Goal: Task Accomplishment & Management: Manage account settings

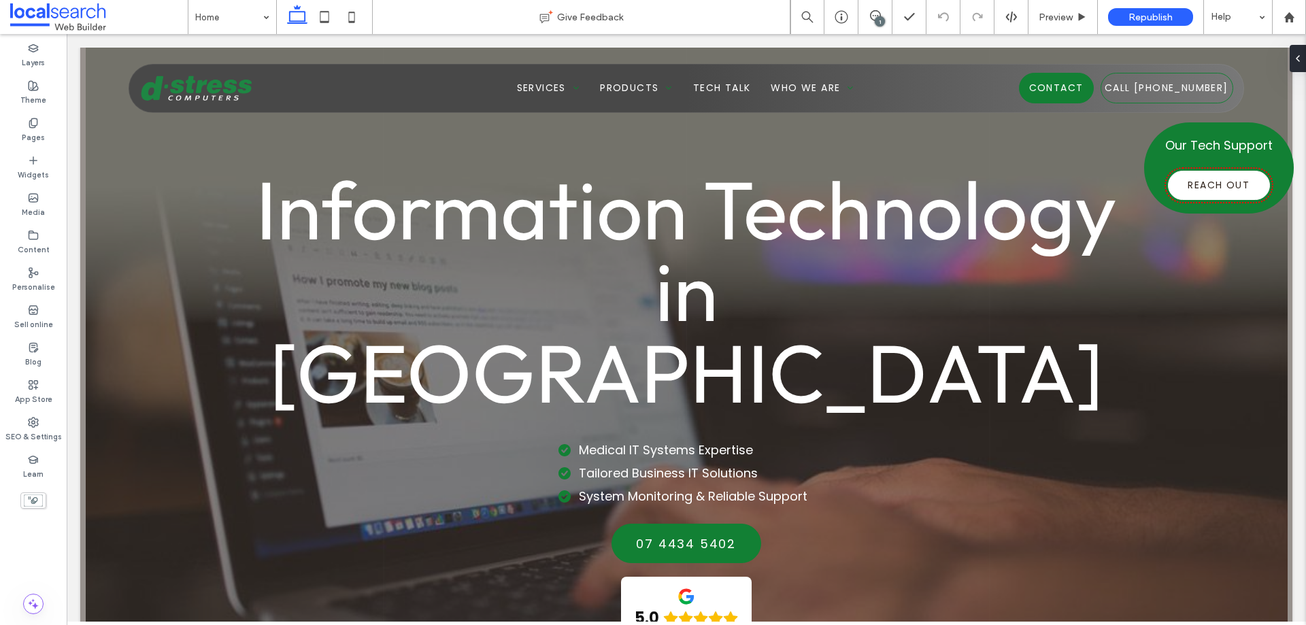
click at [878, 21] on div "1" at bounding box center [880, 21] width 10 height 10
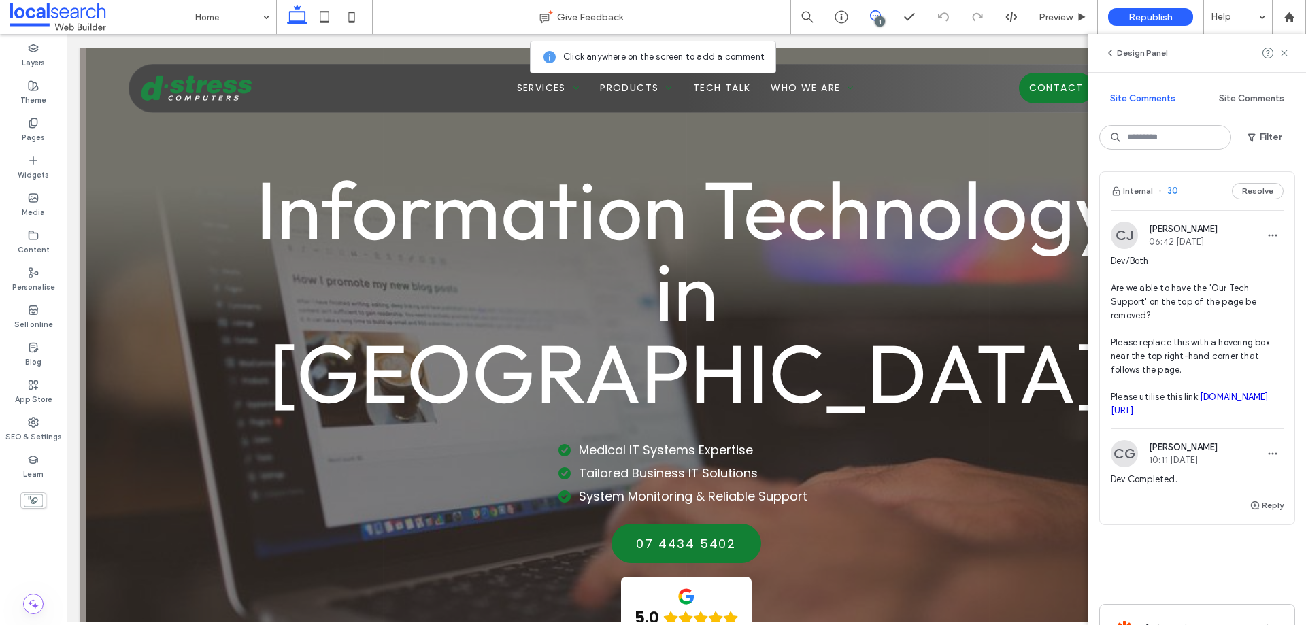
click at [1194, 197] on div "Internal 30 Resolve" at bounding box center [1197, 191] width 195 height 38
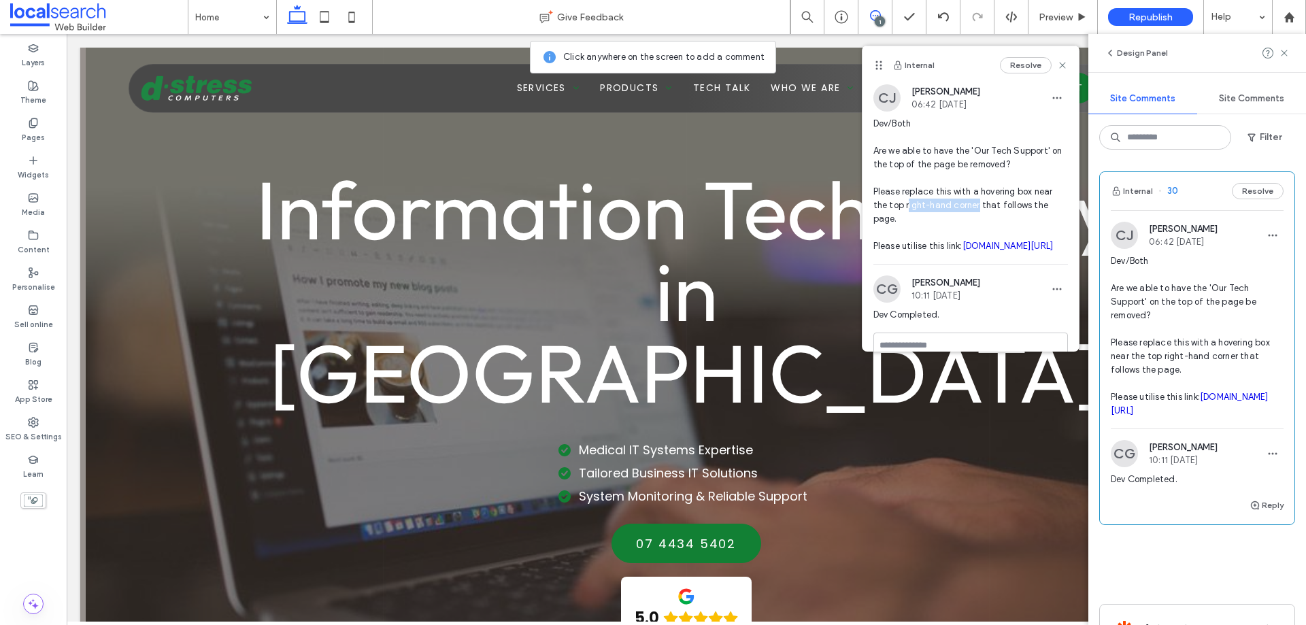
drag, startPoint x: 907, startPoint y: 210, endPoint x: 979, endPoint y: 205, distance: 71.5
click at [979, 205] on span "Dev/Both Are we able to have the 'Our Tech Support' on the top of the page be r…" at bounding box center [970, 185] width 195 height 136
click at [1285, 57] on icon at bounding box center [1284, 53] width 11 height 11
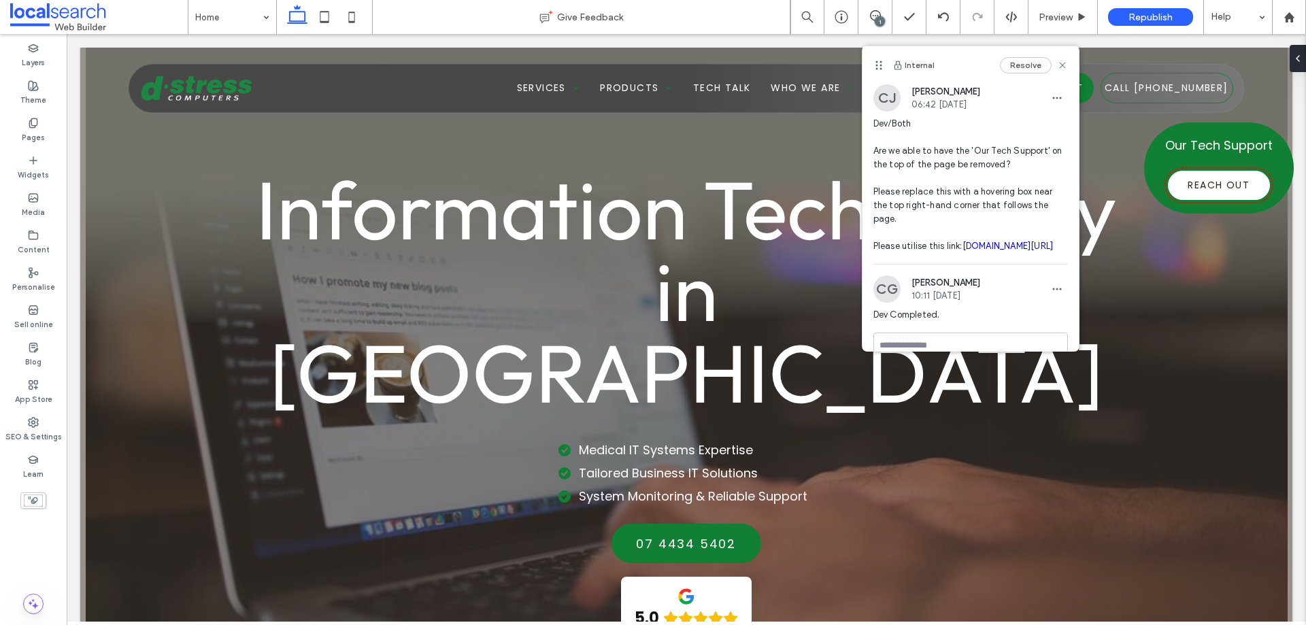
click at [1061, 65] on div "Internal Resolve" at bounding box center [971, 65] width 216 height 38
click at [1059, 67] on use at bounding box center [1062, 65] width 6 height 6
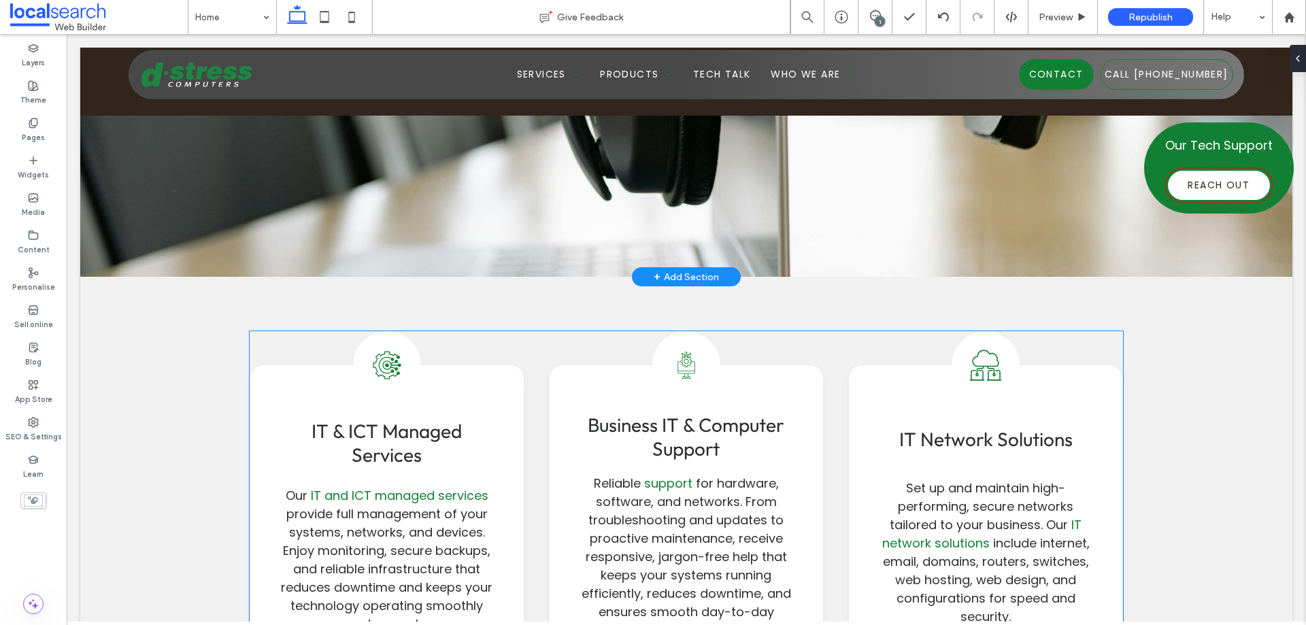
scroll to position [1156, 0]
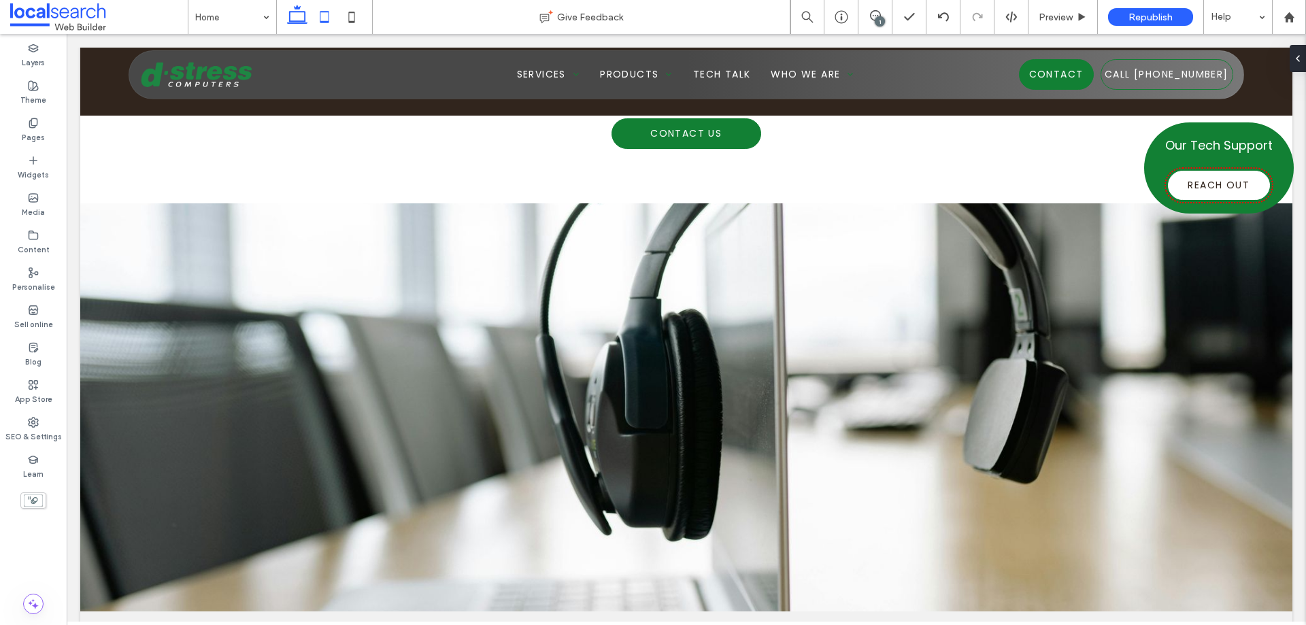
click at [313, 11] on icon at bounding box center [324, 16] width 27 height 27
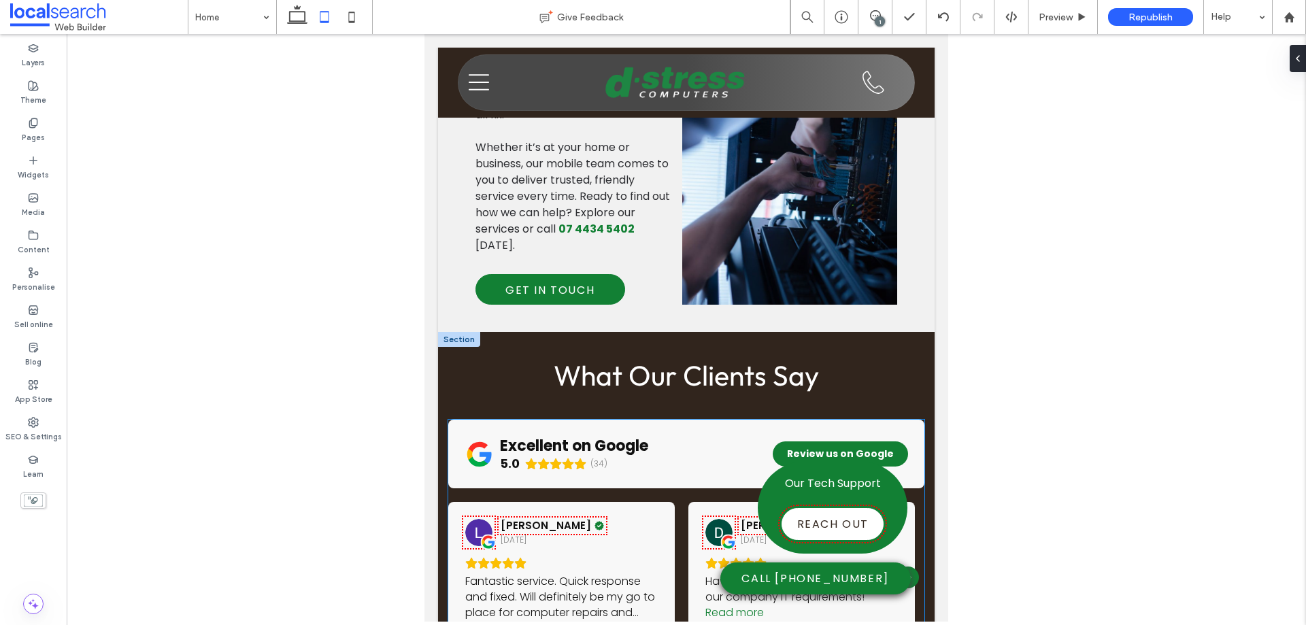
scroll to position [2381, 0]
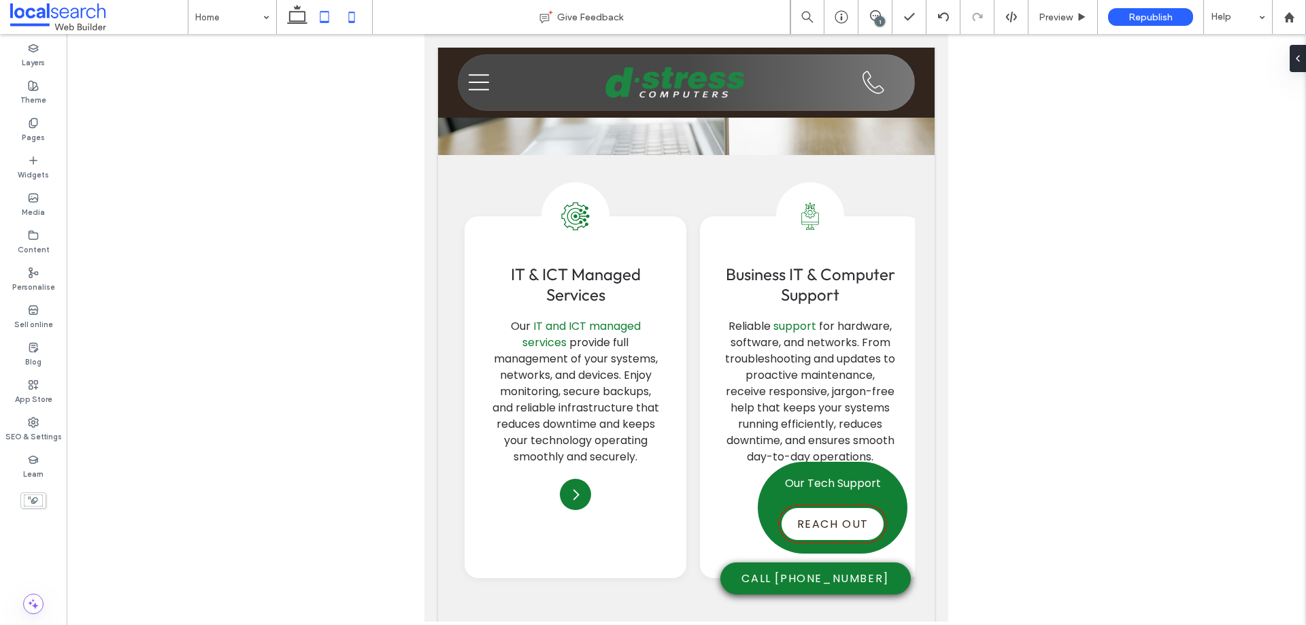
click at [350, 14] on icon at bounding box center [351, 16] width 27 height 27
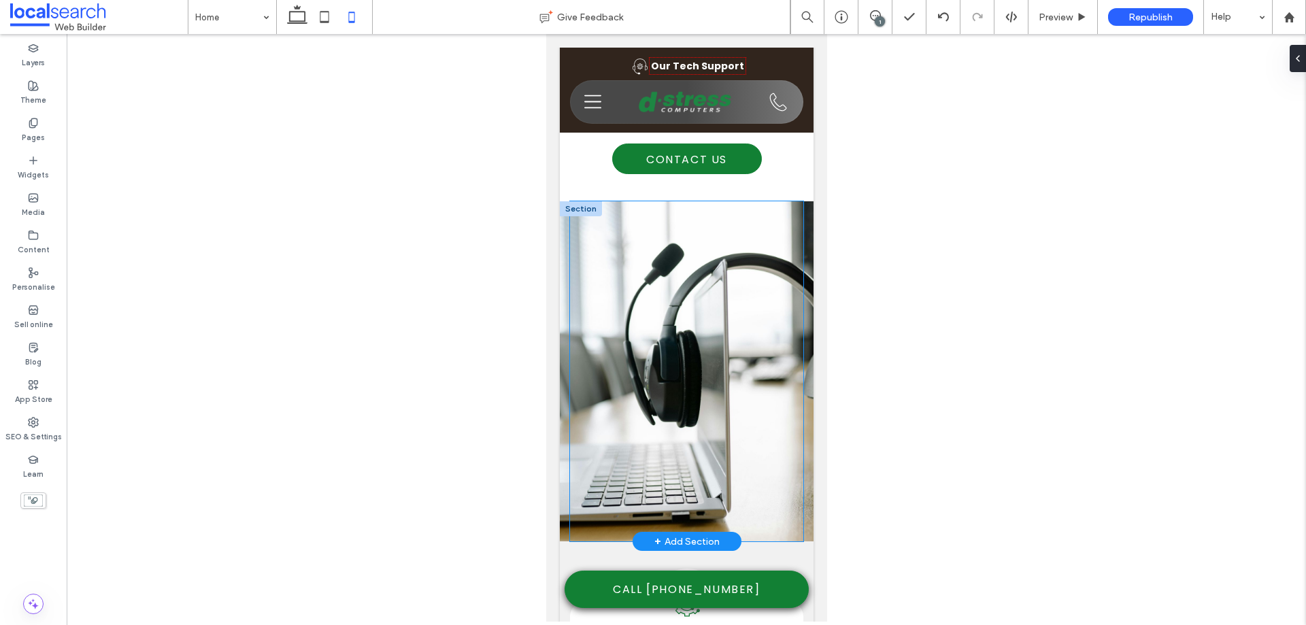
scroll to position [1360, 0]
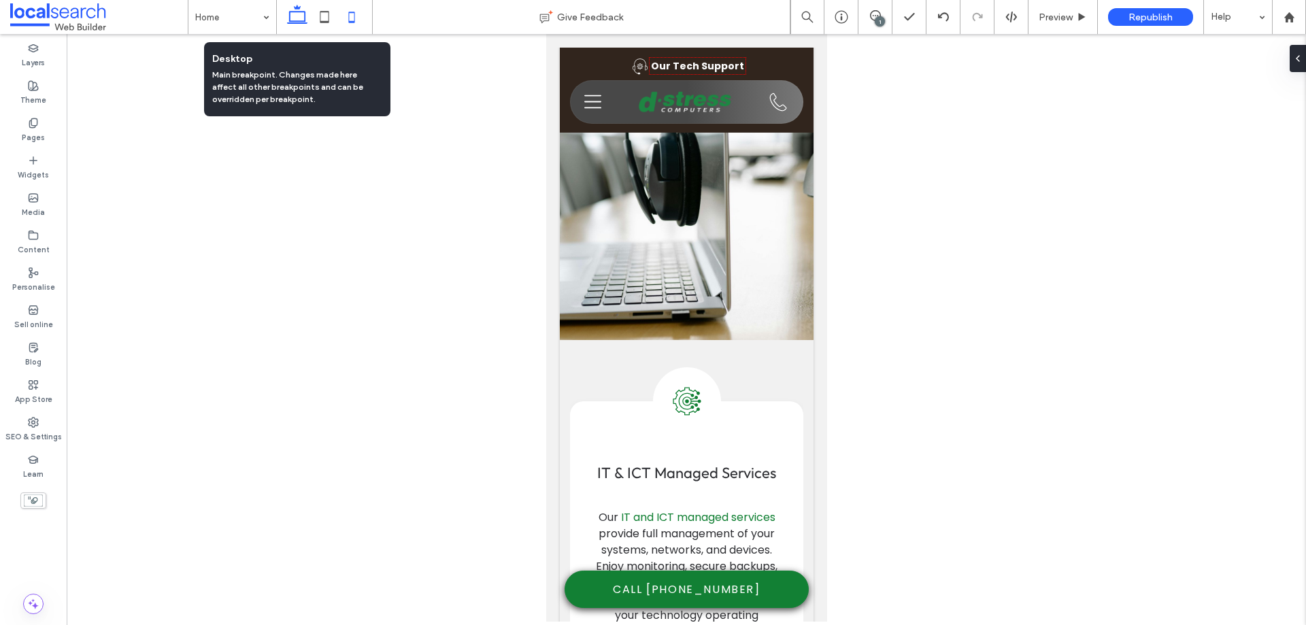
click at [294, 20] on icon at bounding box center [297, 16] width 27 height 27
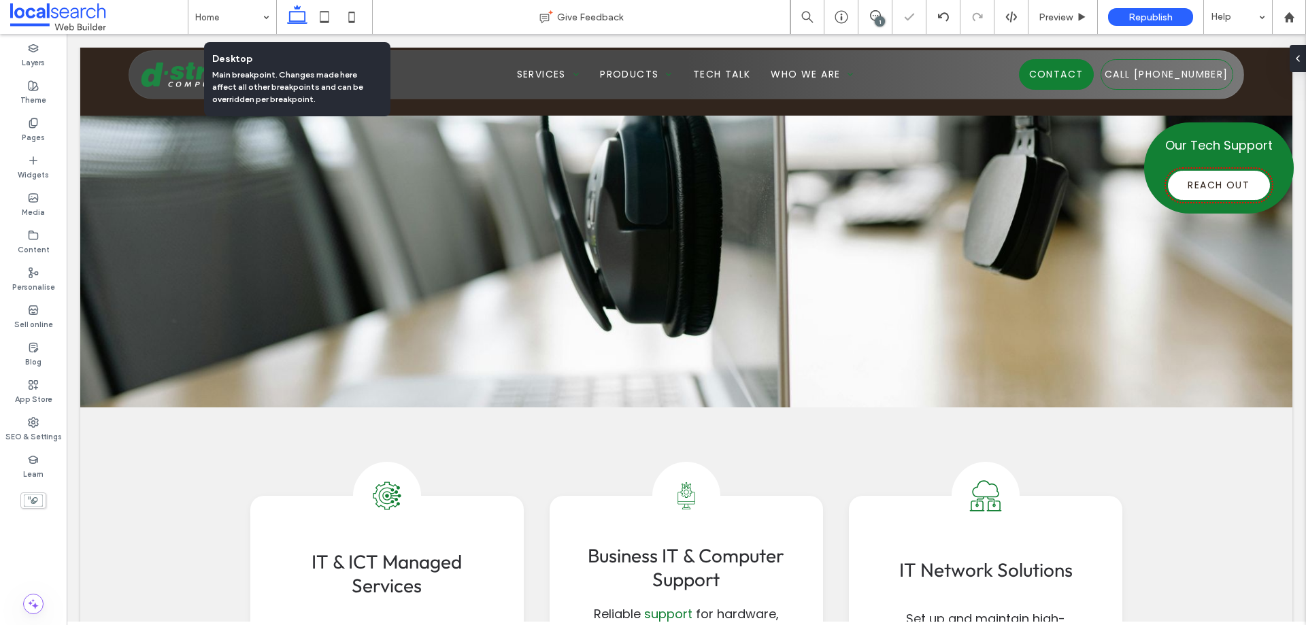
scroll to position [1161, 0]
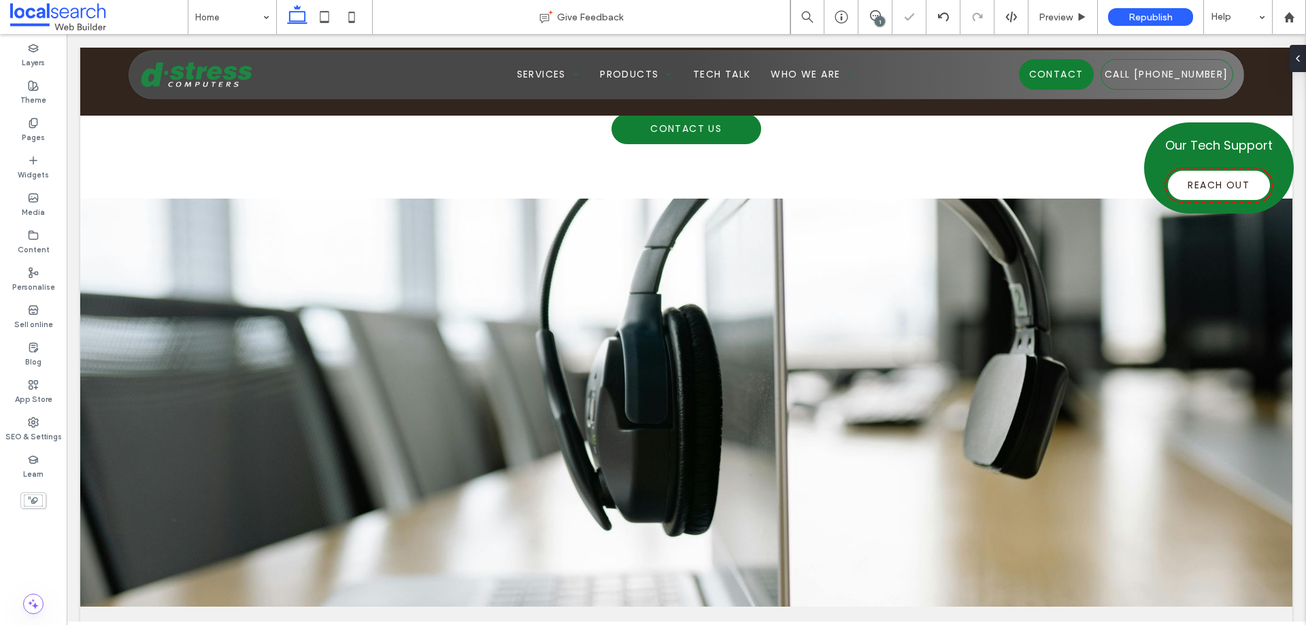
click at [876, 18] on div "1" at bounding box center [880, 21] width 10 height 10
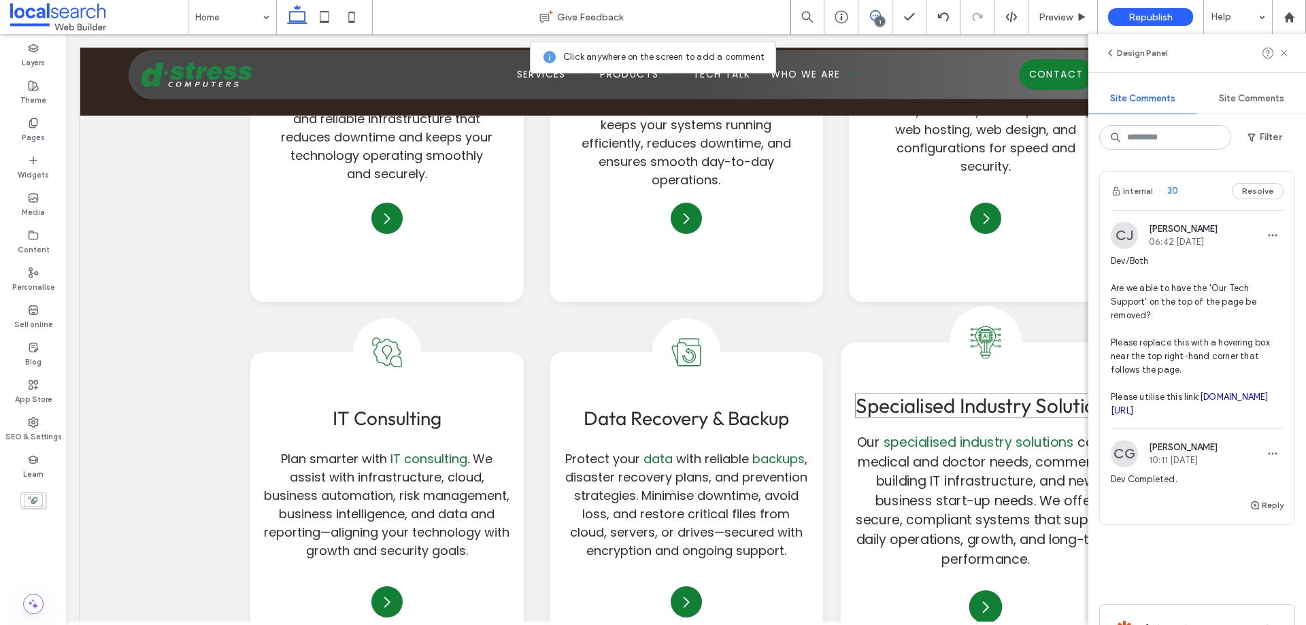
scroll to position [2113, 0]
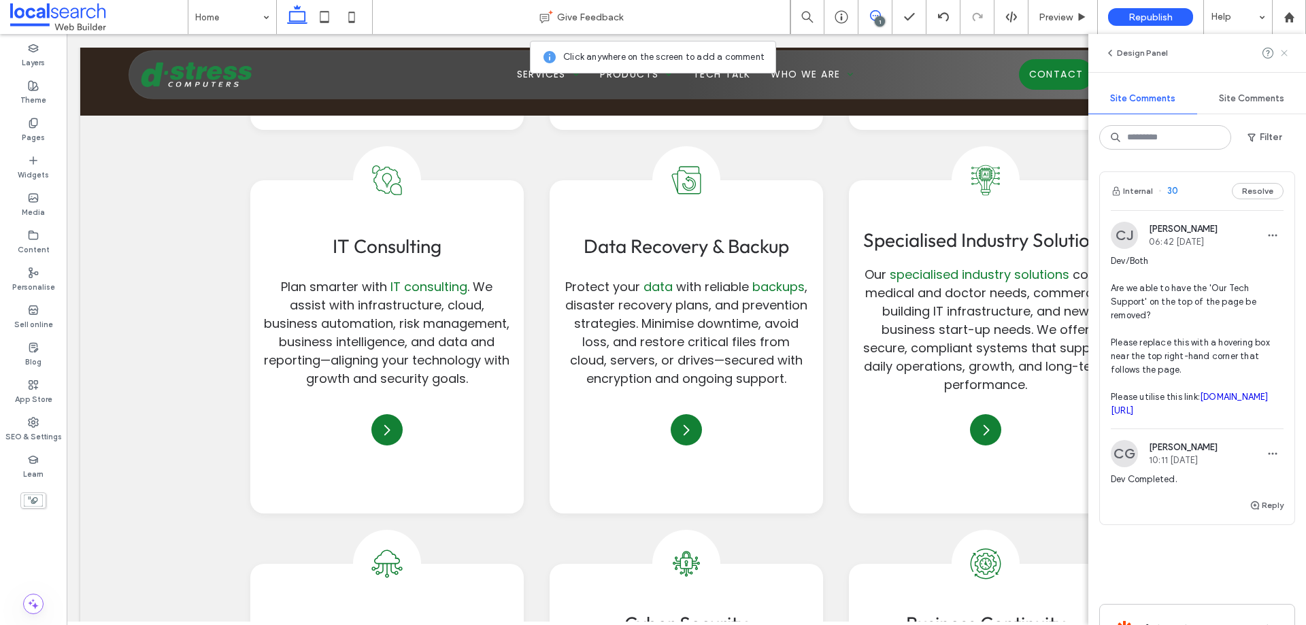
click at [1288, 52] on icon at bounding box center [1284, 53] width 11 height 11
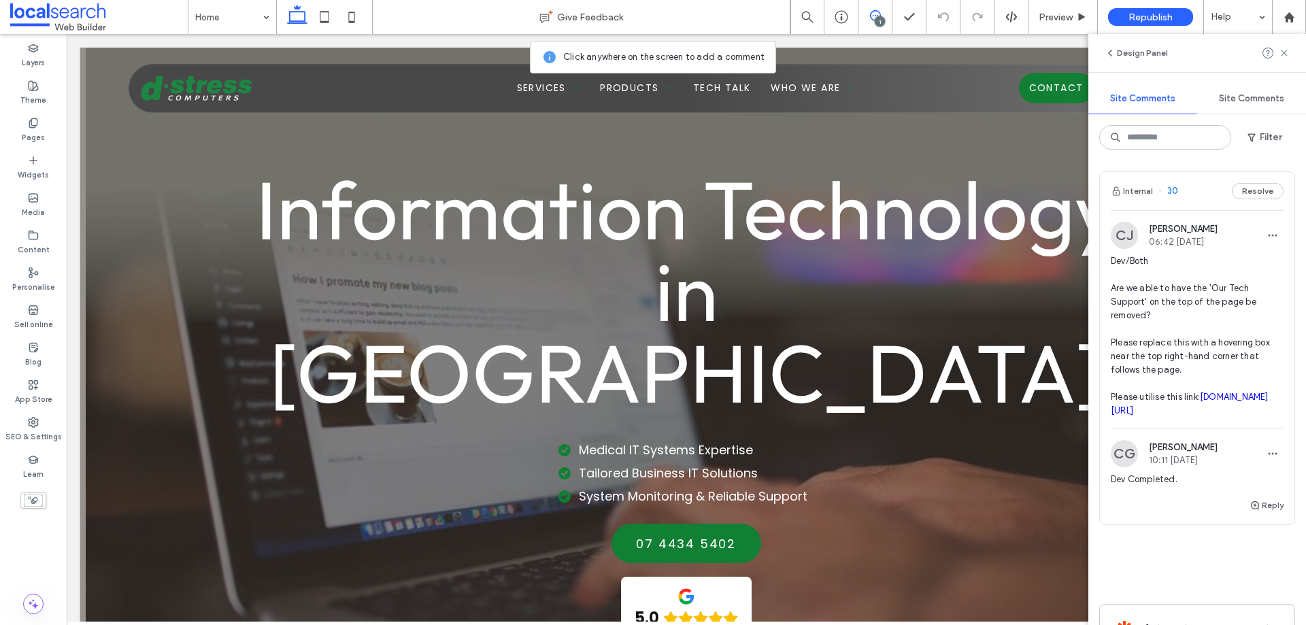
click at [1191, 191] on div "Internal 30 Resolve" at bounding box center [1197, 191] width 195 height 38
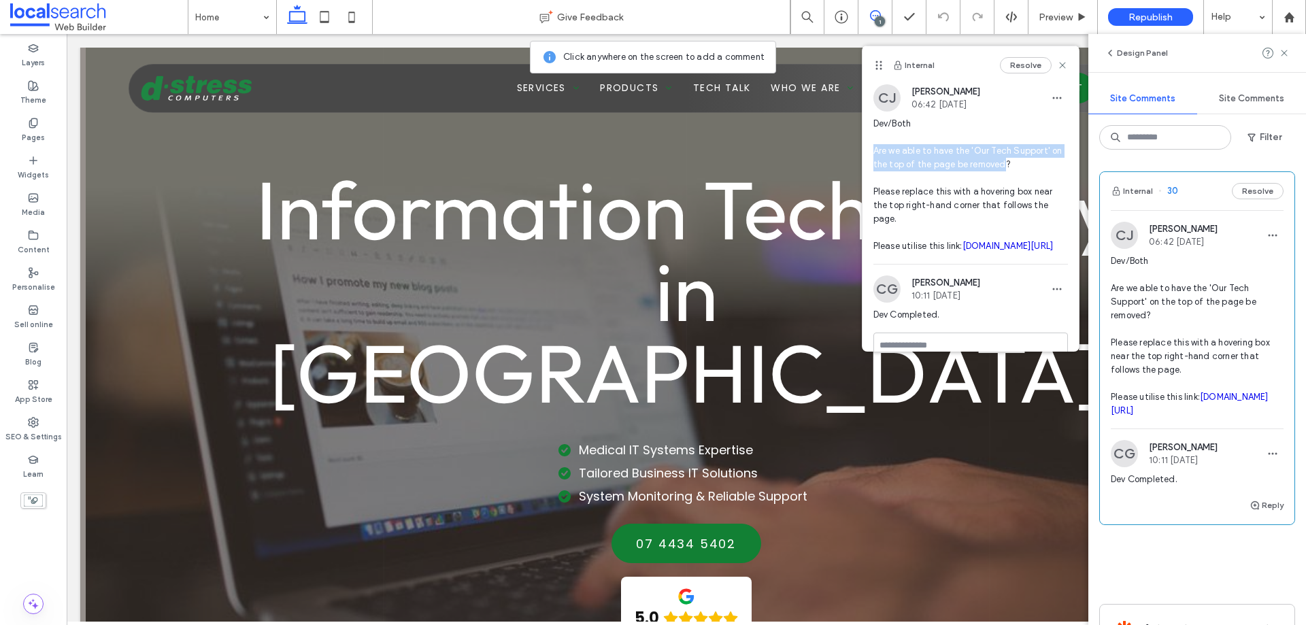
drag, startPoint x: 892, startPoint y: 154, endPoint x: 1016, endPoint y: 171, distance: 125.0
click at [1016, 171] on span "Dev/Both Are we able to have the 'Our Tech Support' on the top of the page be r…" at bounding box center [970, 185] width 195 height 136
drag, startPoint x: 1053, startPoint y: 67, endPoint x: 896, endPoint y: 3, distance: 169.9
click at [1057, 67] on icon at bounding box center [1062, 65] width 11 height 11
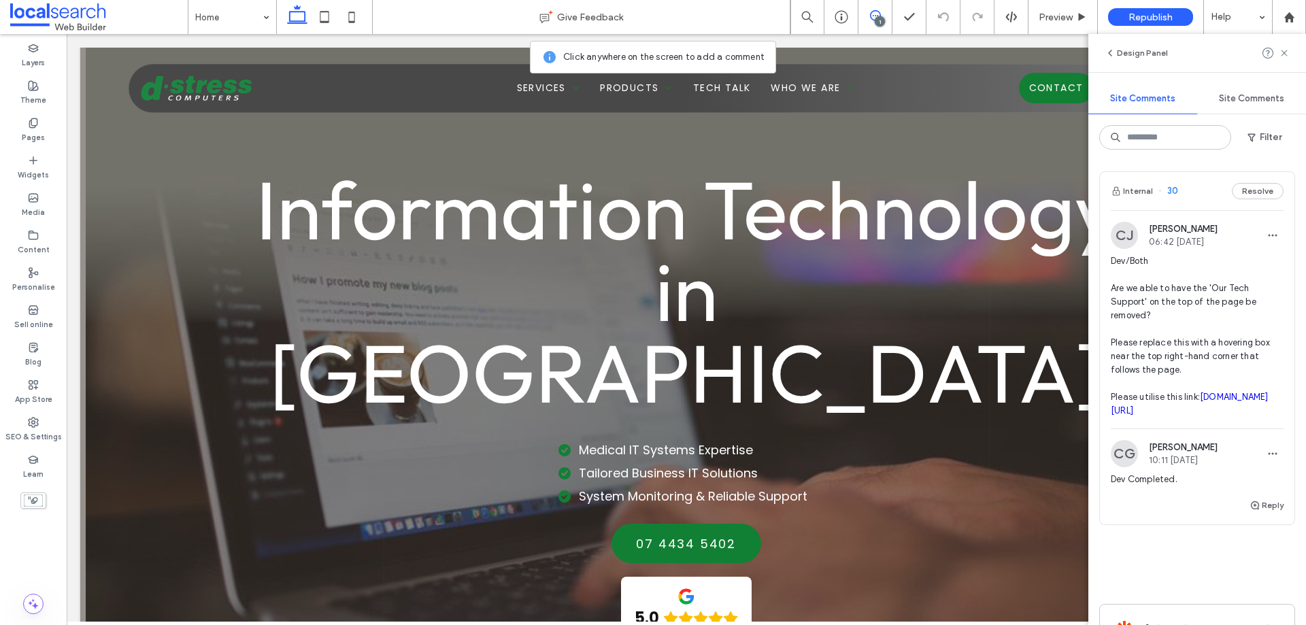
click at [880, 16] on div "1" at bounding box center [880, 21] width 10 height 10
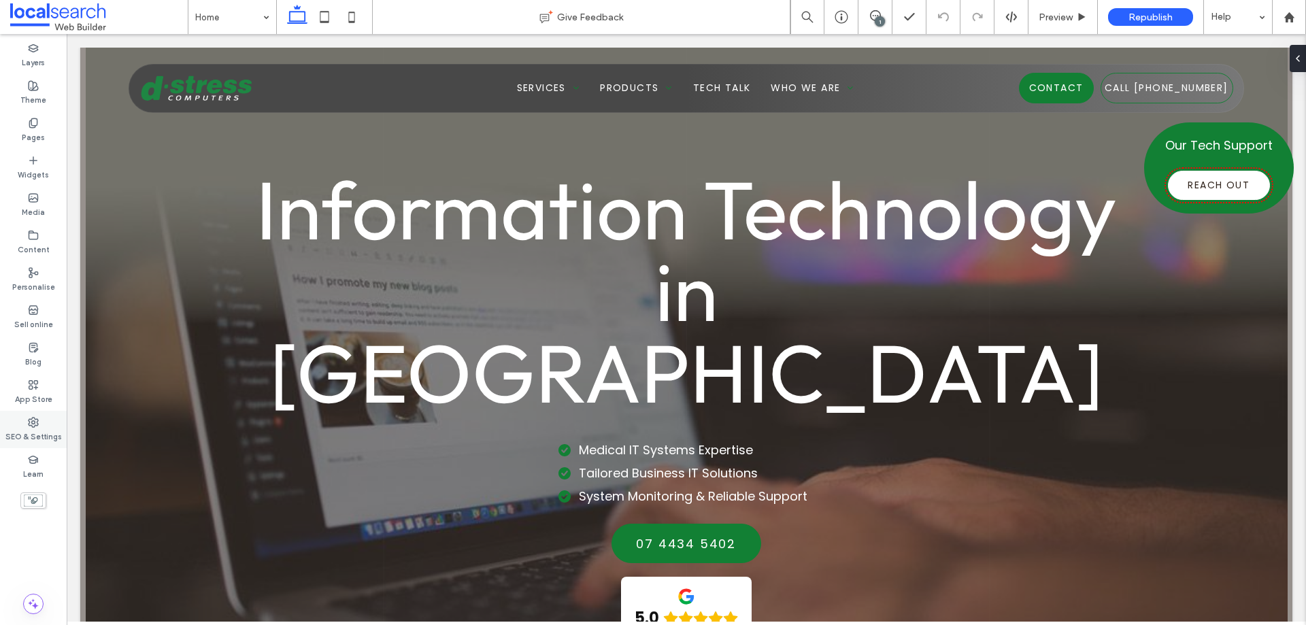
click at [25, 426] on div "SEO & Settings" at bounding box center [33, 429] width 67 height 37
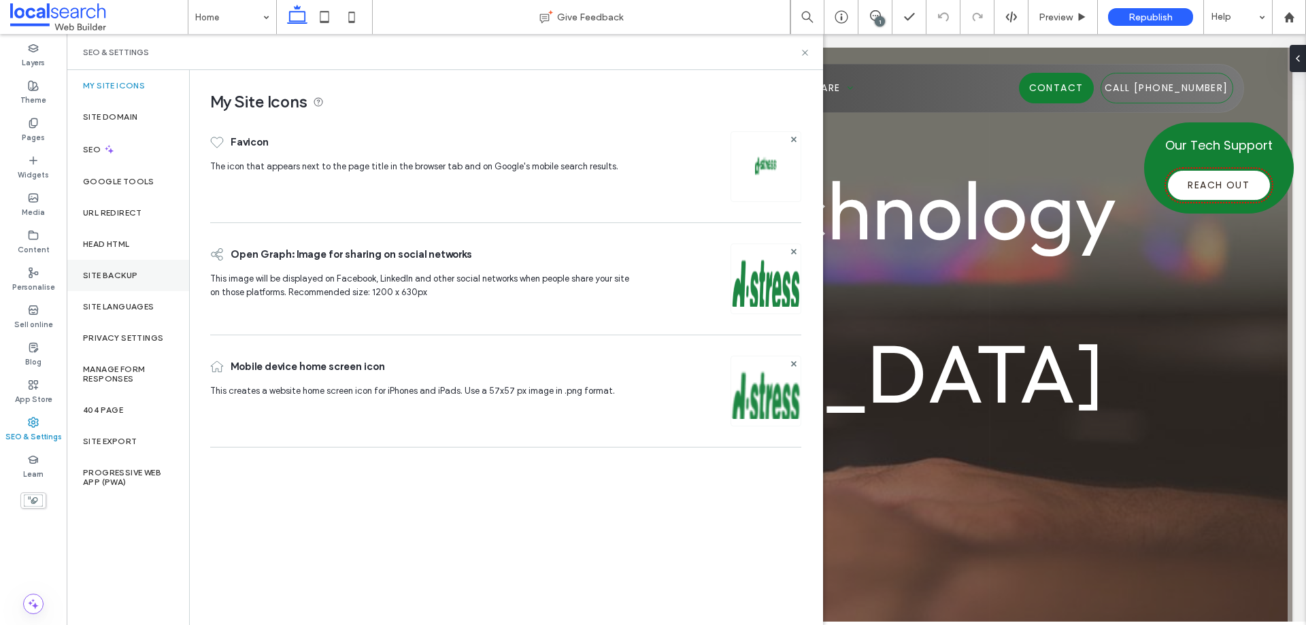
click at [140, 283] on div "Site backup" at bounding box center [128, 275] width 122 height 31
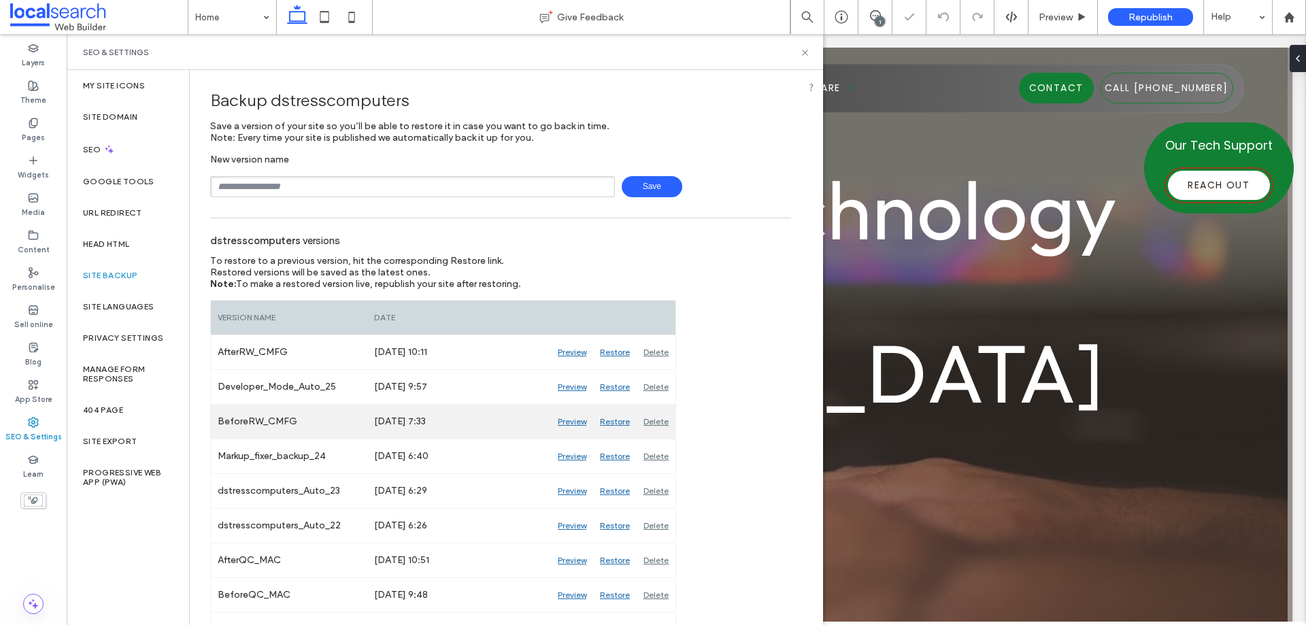
click at [571, 422] on div "Preview" at bounding box center [572, 422] width 42 height 34
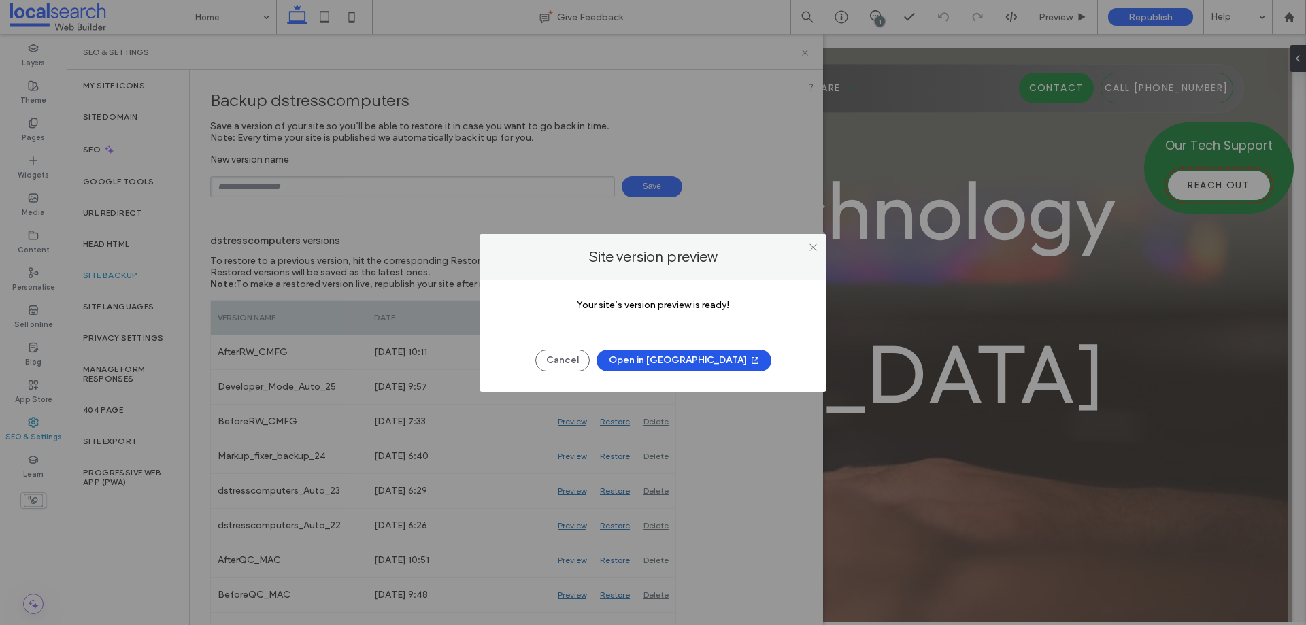
click at [684, 361] on button "Open in [GEOGRAPHIC_DATA]" at bounding box center [684, 361] width 175 height 22
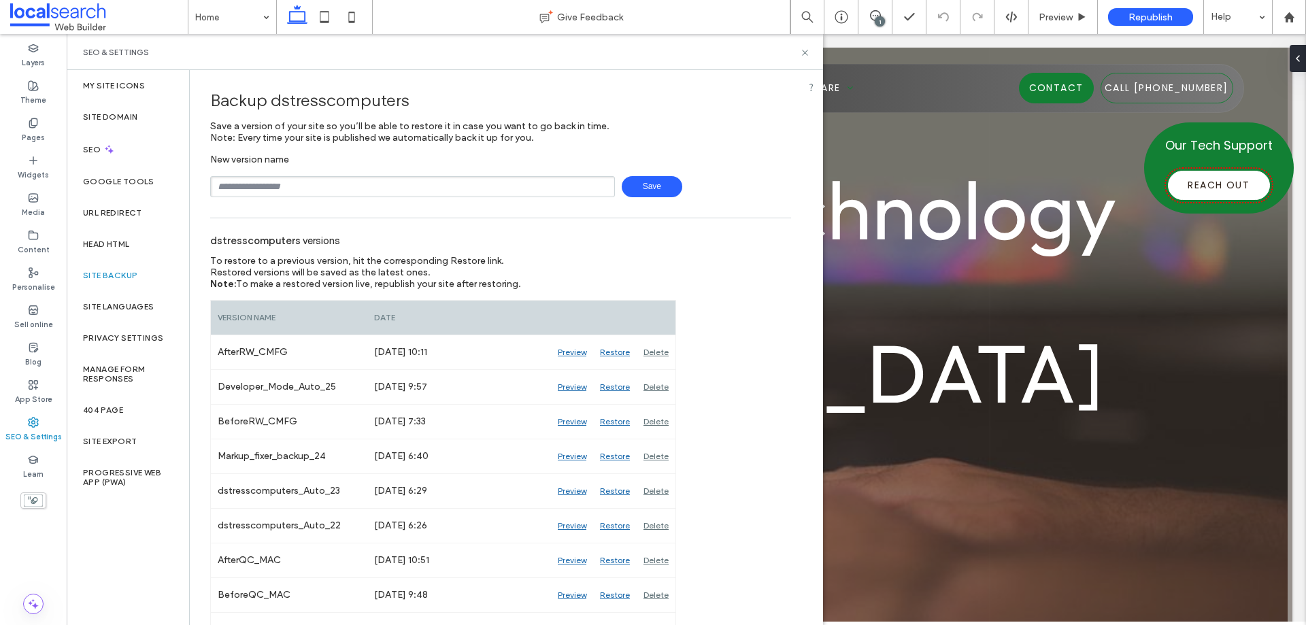
click at [880, 18] on div "1" at bounding box center [880, 21] width 10 height 10
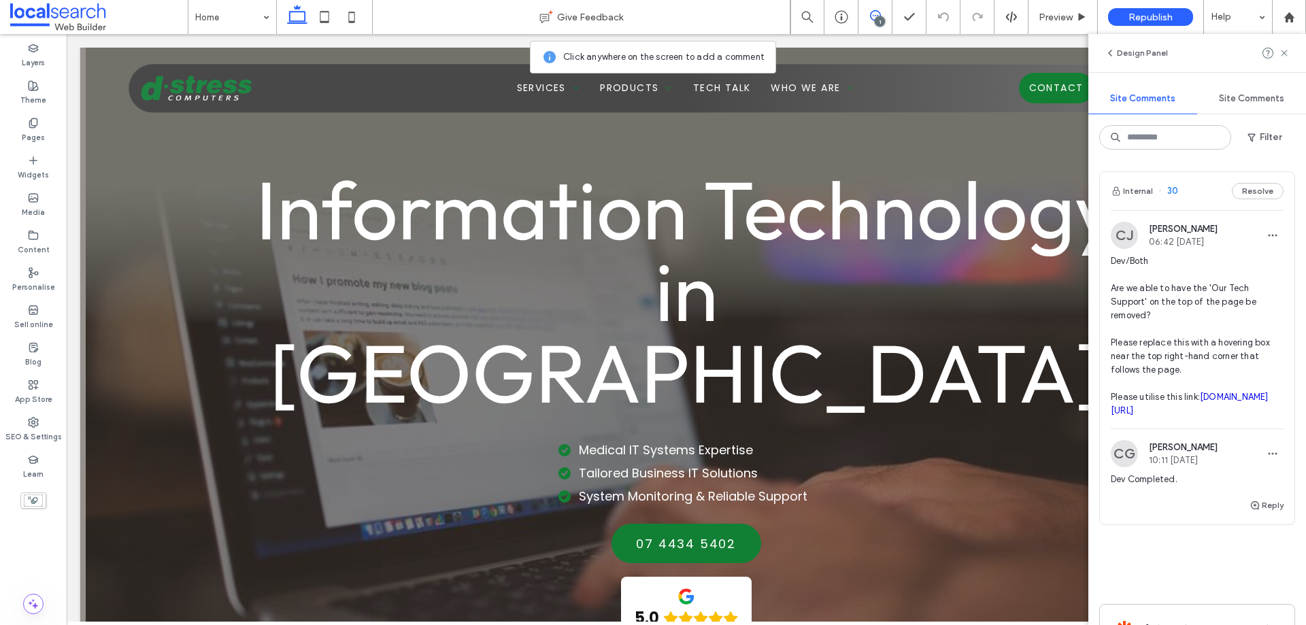
click at [1199, 192] on div "Internal 30 Resolve" at bounding box center [1197, 191] width 195 height 38
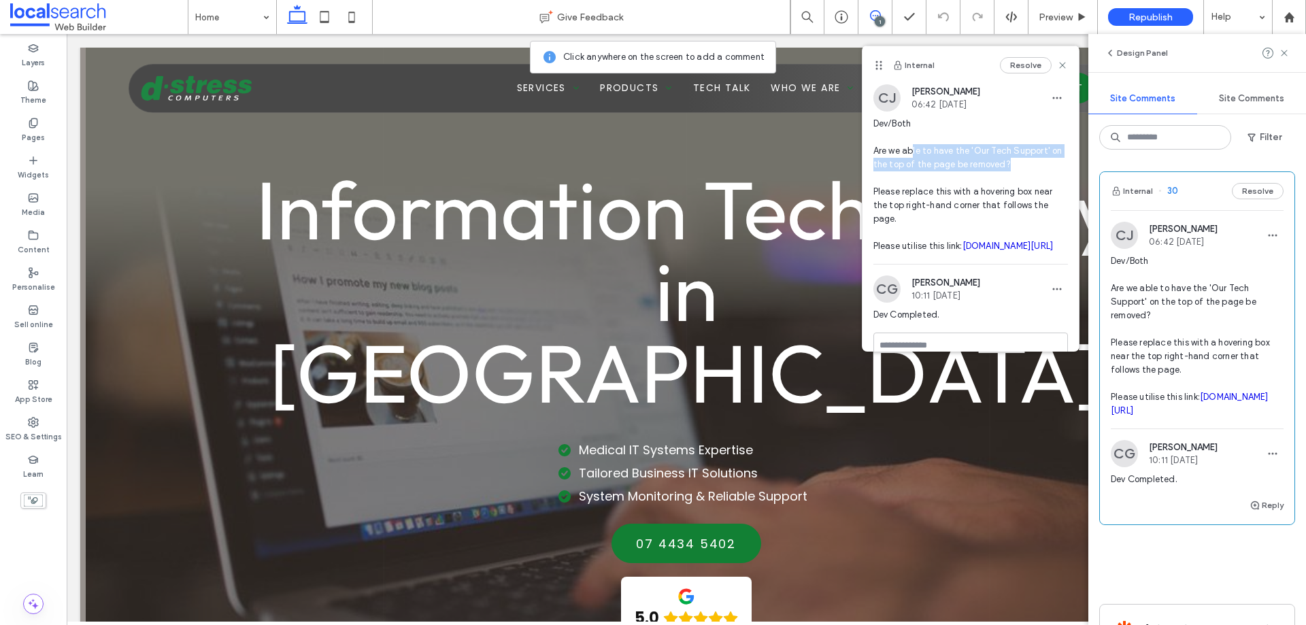
drag, startPoint x: 912, startPoint y: 148, endPoint x: 1013, endPoint y: 165, distance: 102.0
click at [1027, 167] on span "Dev/Both Are we able to have the 'Our Tech Support' on the top of the page be r…" at bounding box center [970, 185] width 195 height 136
click at [882, 14] on span at bounding box center [874, 15] width 33 height 11
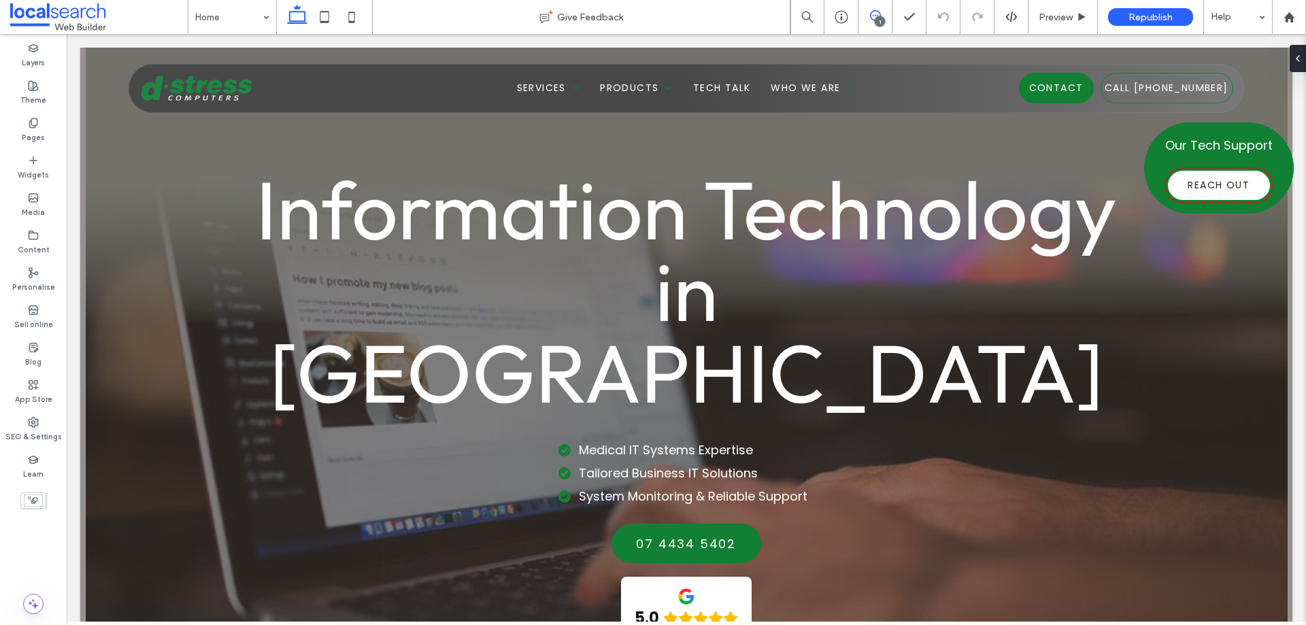
click at [882, 14] on span at bounding box center [874, 15] width 33 height 11
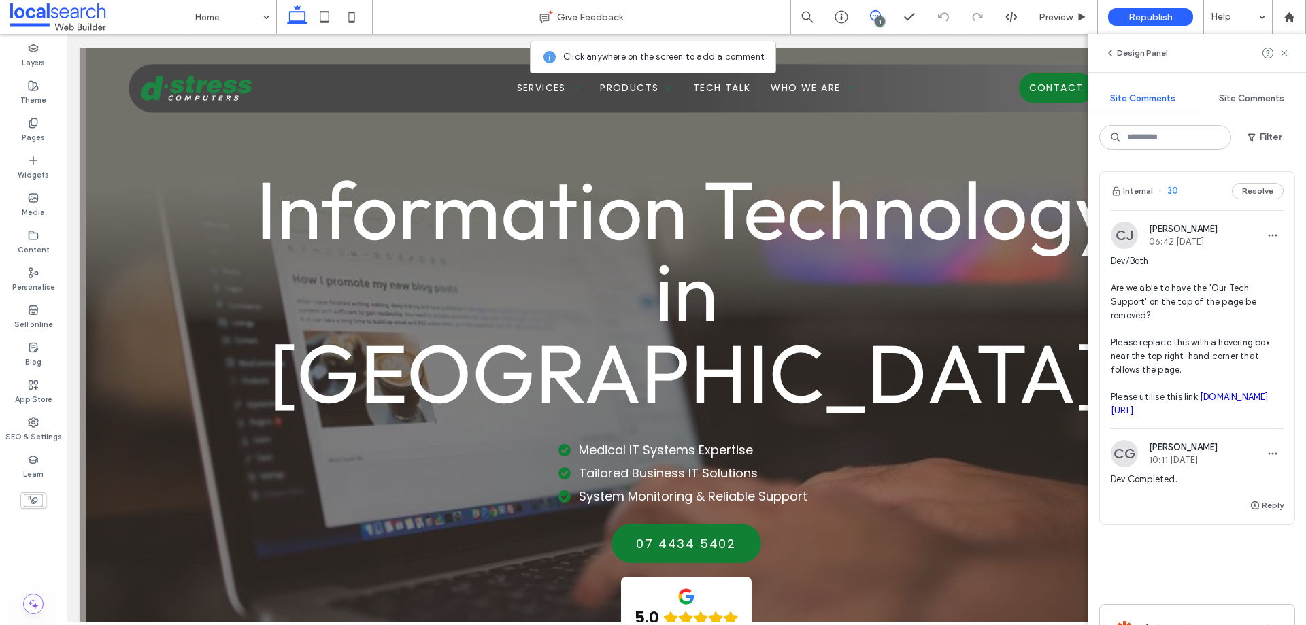
click at [882, 15] on span at bounding box center [874, 15] width 33 height 11
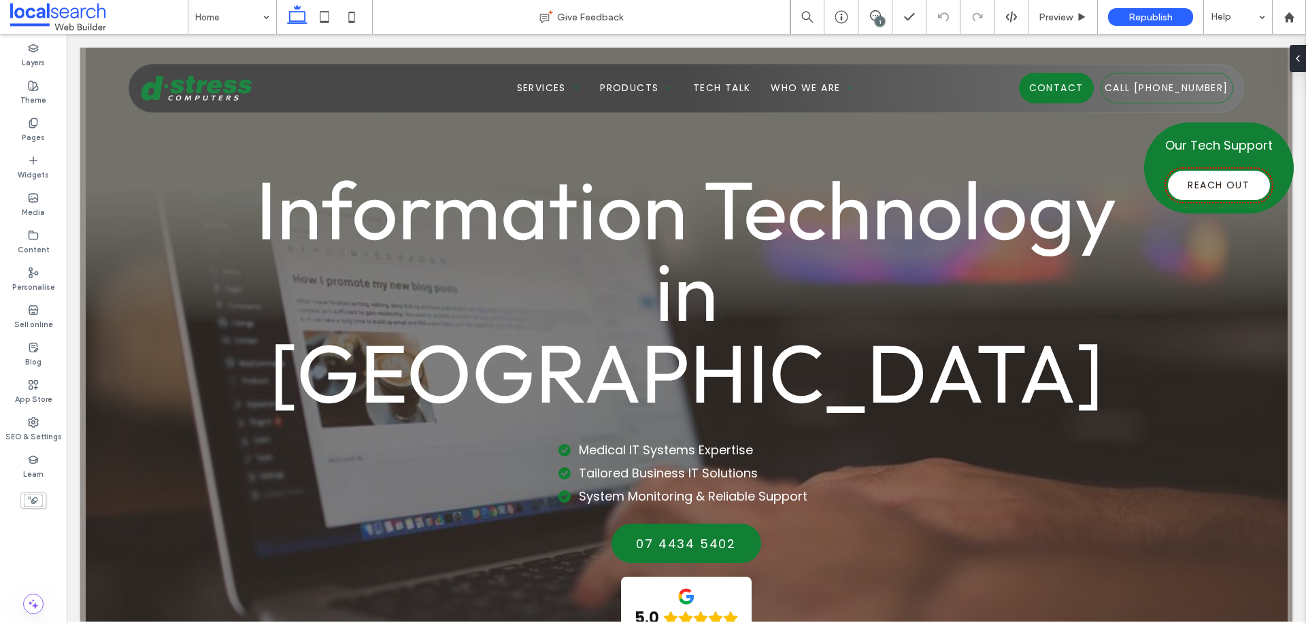
click at [880, 20] on div "1" at bounding box center [880, 21] width 10 height 10
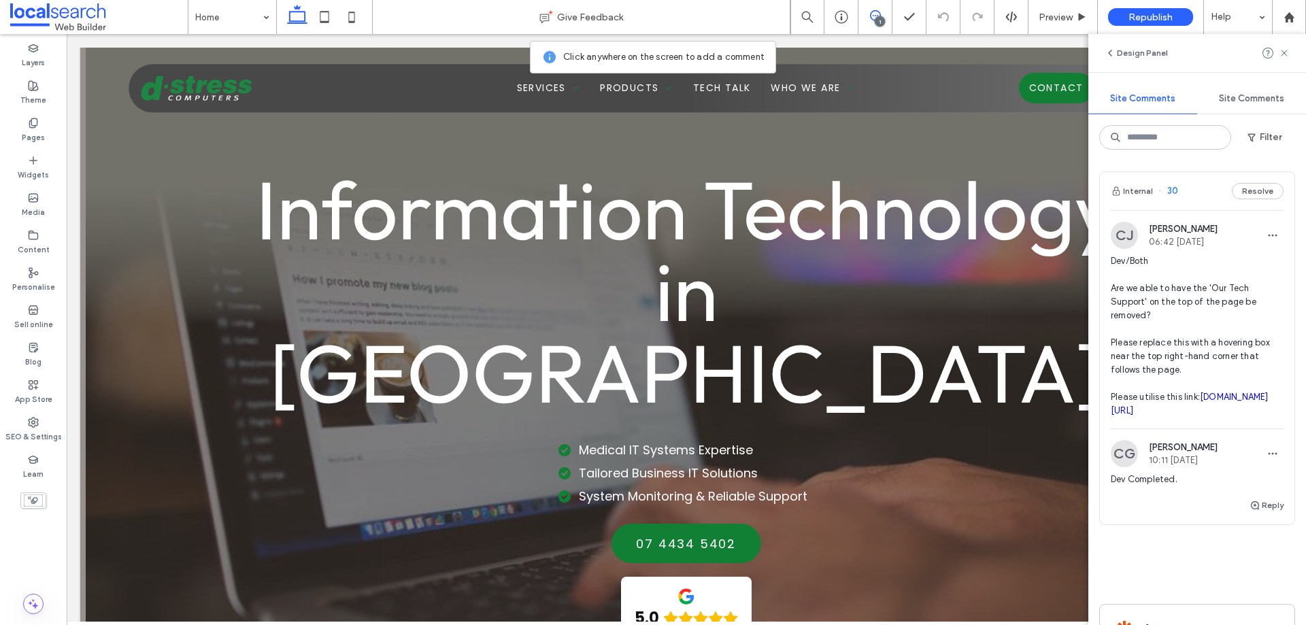
click at [1192, 197] on div "Internal 30 Resolve" at bounding box center [1197, 191] width 195 height 38
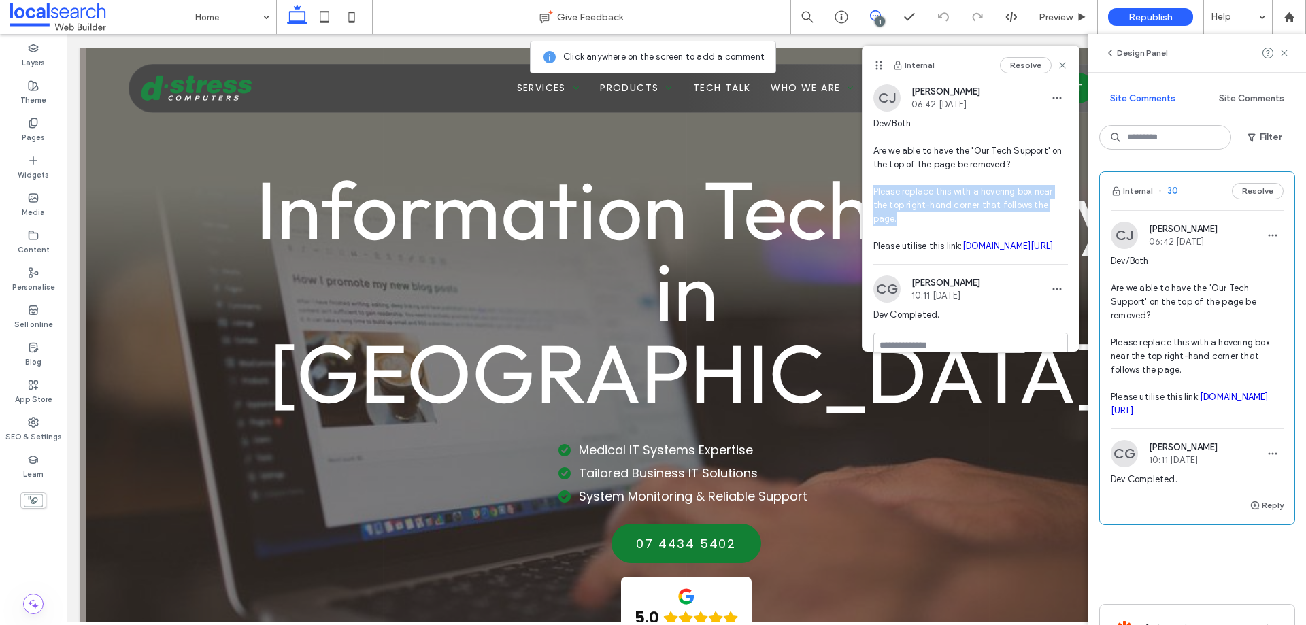
drag, startPoint x: 907, startPoint y: 190, endPoint x: 921, endPoint y: 214, distance: 27.8
click at [921, 214] on span "Dev/Both Are we able to have the 'Our Tech Support' on the top of the page be r…" at bounding box center [970, 185] width 195 height 136
drag, startPoint x: 881, startPoint y: 248, endPoint x: 976, endPoint y: 243, distance: 95.4
click at [976, 243] on span "Dev/Both Are we able to have the 'Our Tech Support' on the top of the page be r…" at bounding box center [970, 185] width 195 height 136
click at [1280, 55] on icon at bounding box center [1284, 53] width 11 height 11
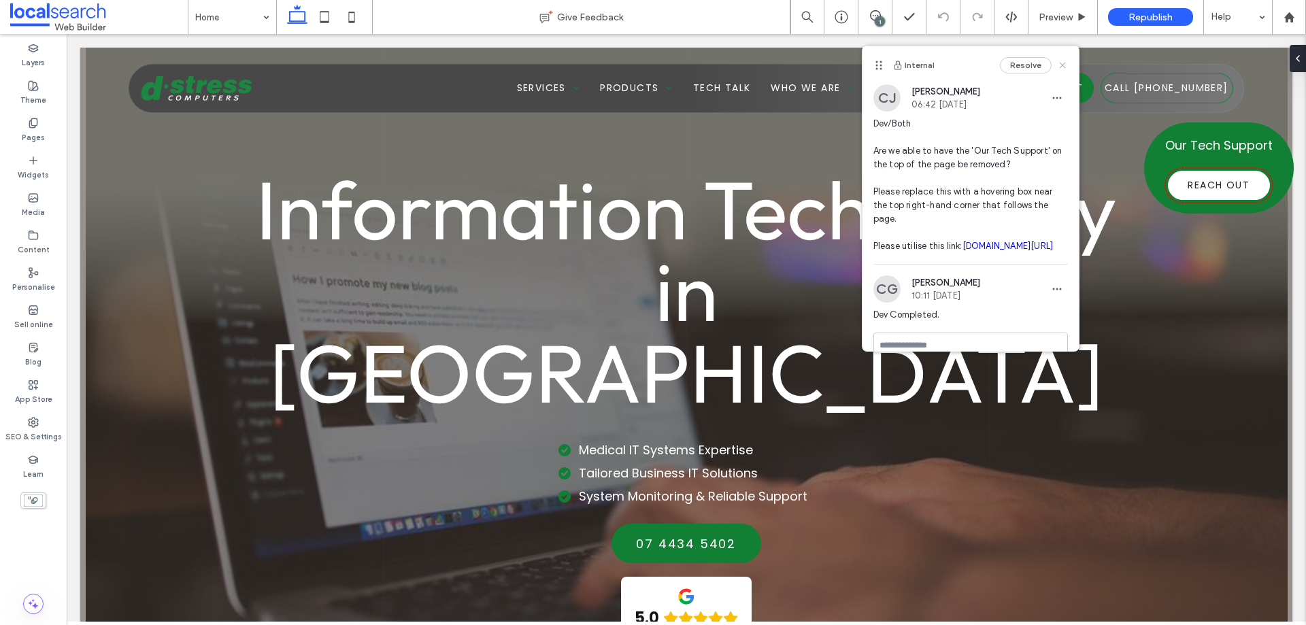
click at [1059, 67] on use at bounding box center [1062, 65] width 6 height 6
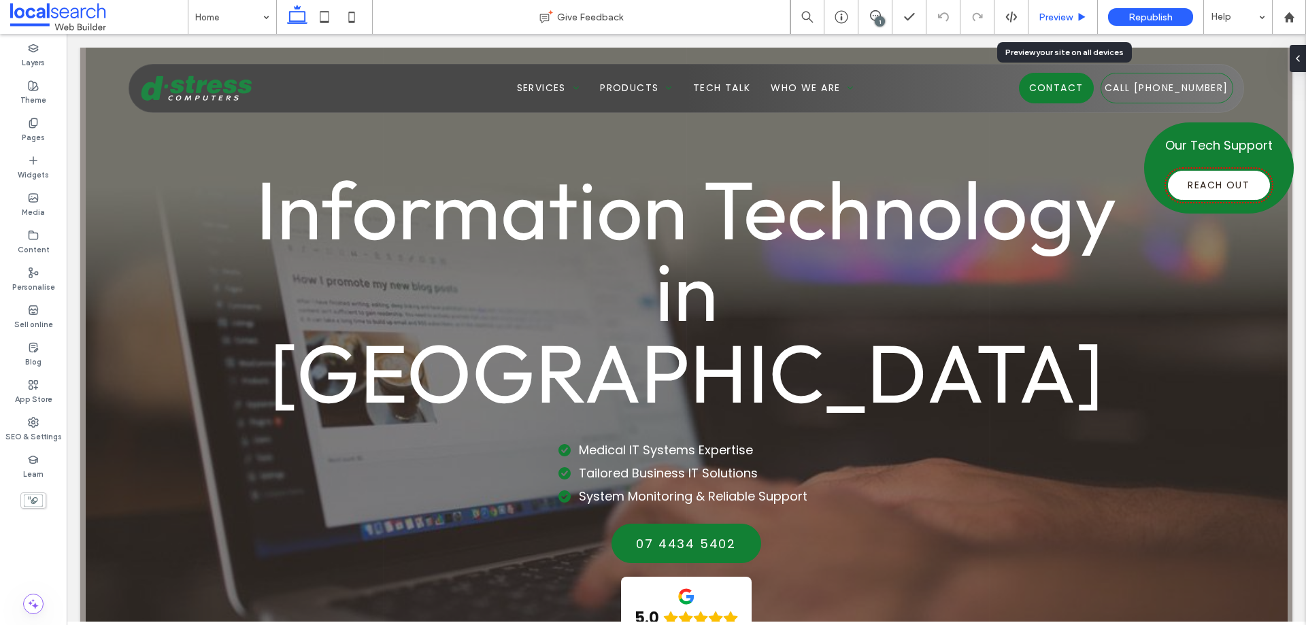
drag, startPoint x: 1043, startPoint y: 20, endPoint x: 1135, endPoint y: 112, distance: 130.4
click at [1043, 20] on span "Preview" at bounding box center [1056, 18] width 34 height 12
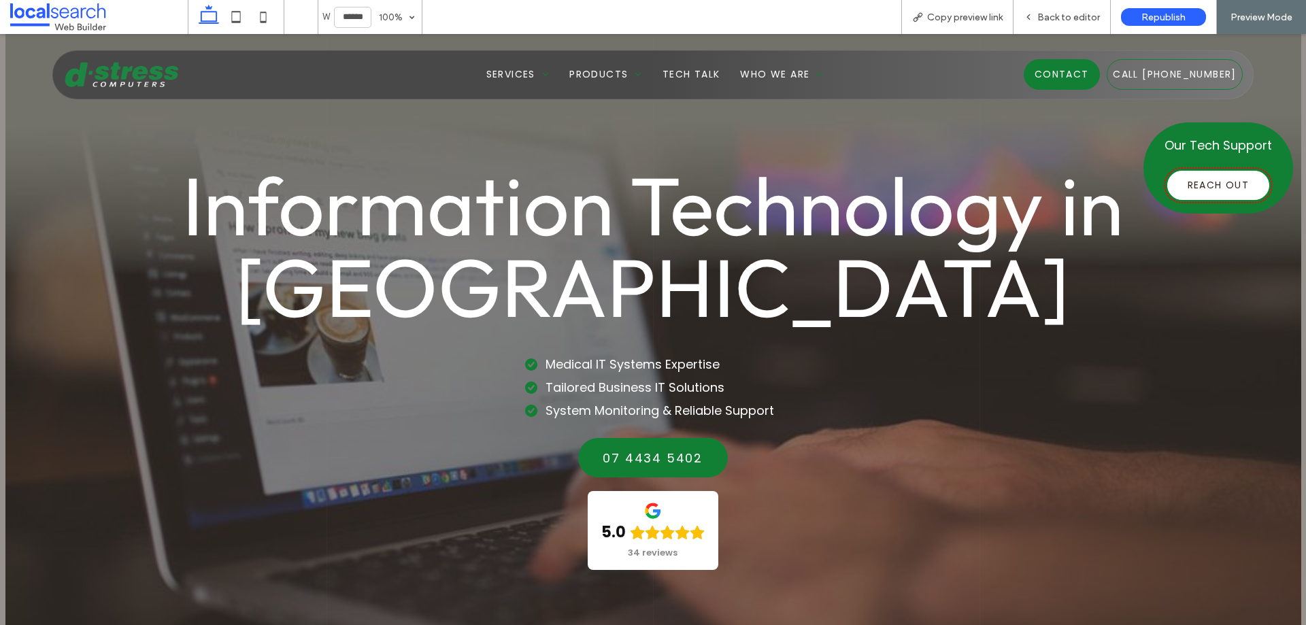
click at [1200, 170] on div "Our Tech Support Reach Out" at bounding box center [1218, 167] width 150 height 91
click at [1198, 178] on link "Reach Out" at bounding box center [1218, 185] width 102 height 29
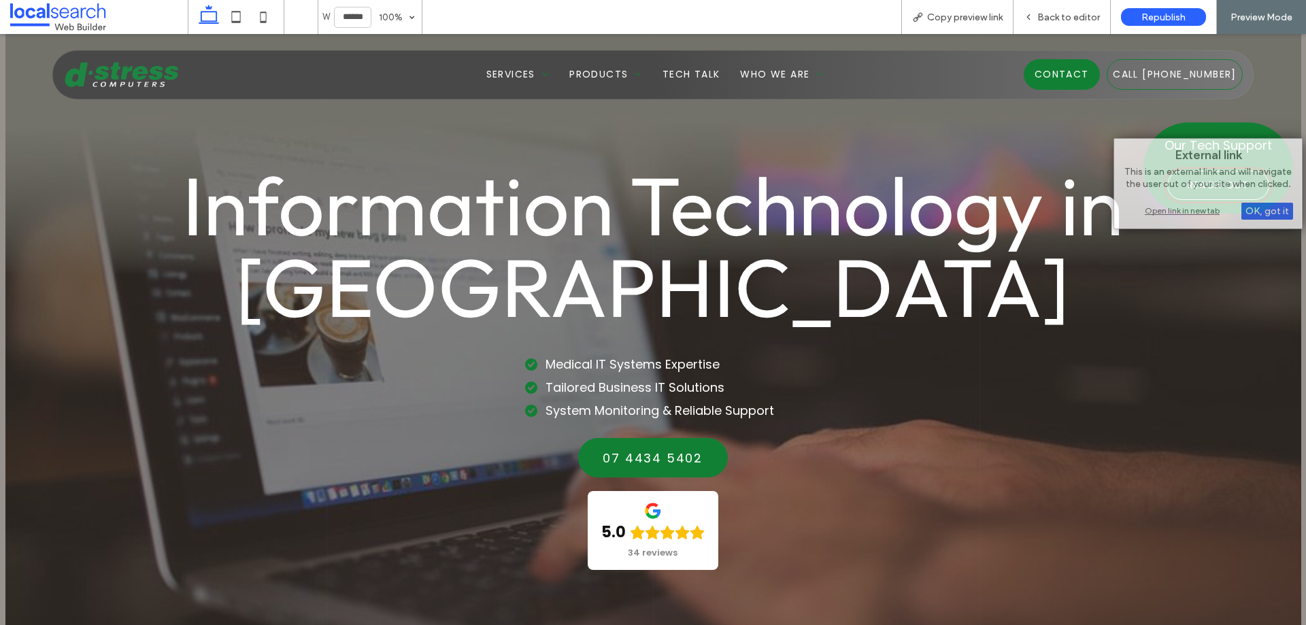
click at [1214, 194] on div "External link This is an external link and will navigate the user out of your s…" at bounding box center [1208, 183] width 189 height 91
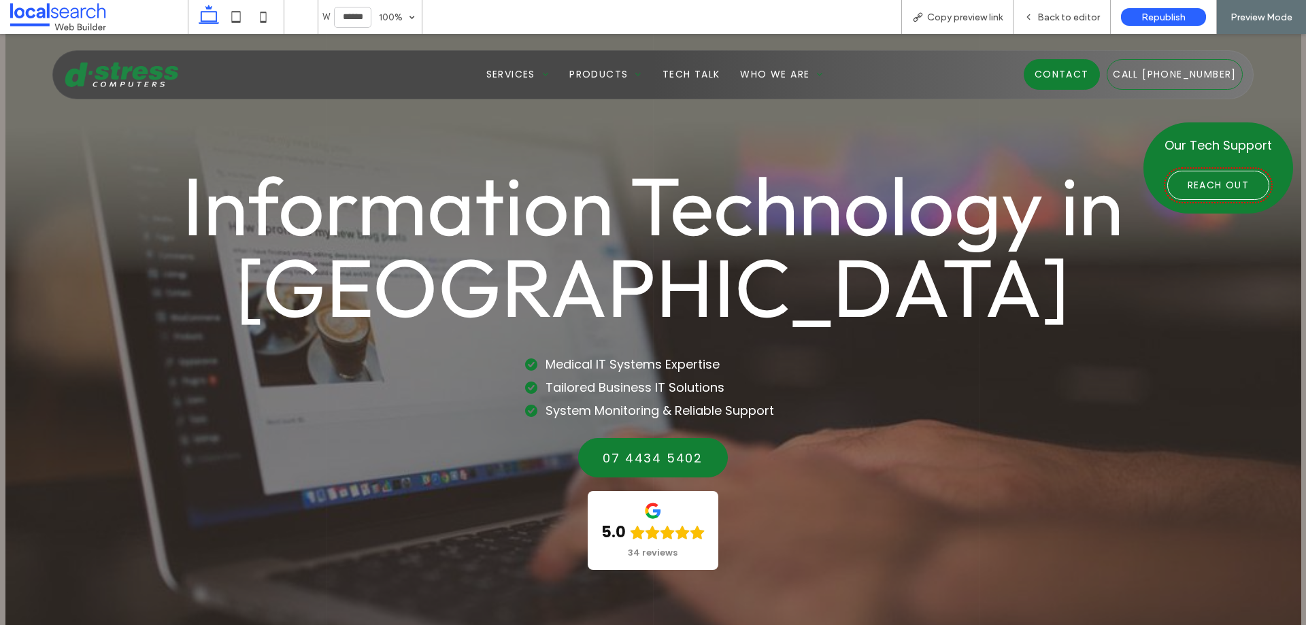
click at [1193, 188] on span "Reach Out" at bounding box center [1219, 185] width 62 height 14
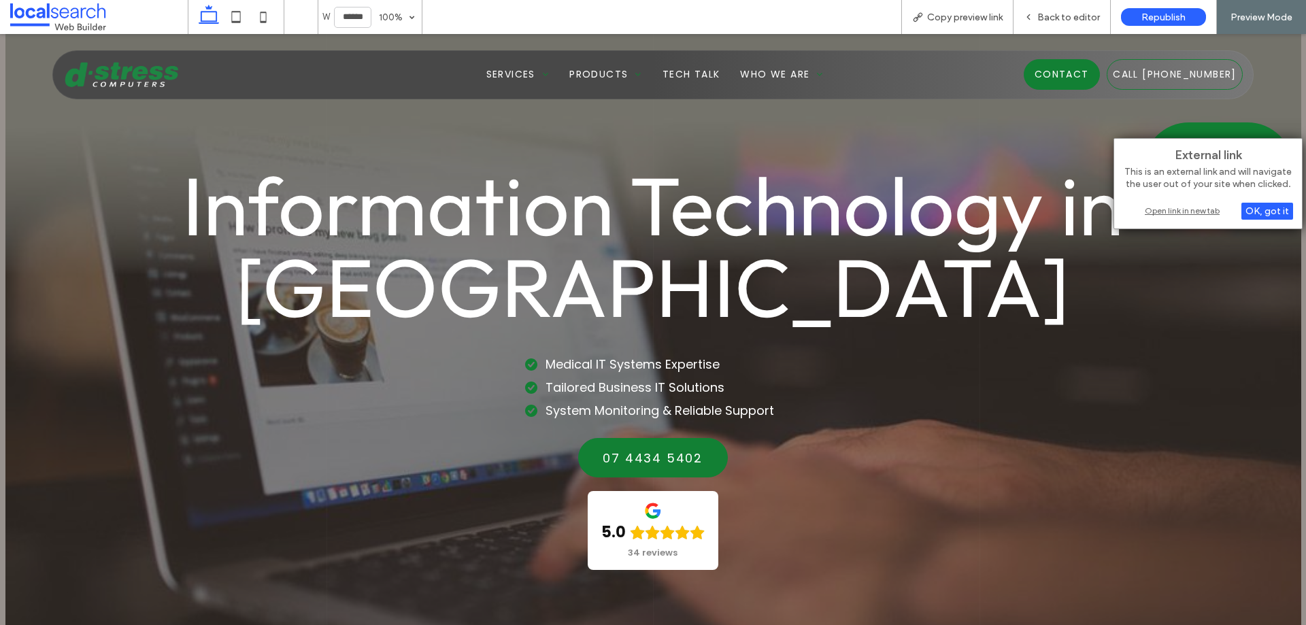
click at [1189, 211] on div "Open link in new tab" at bounding box center [1208, 210] width 170 height 14
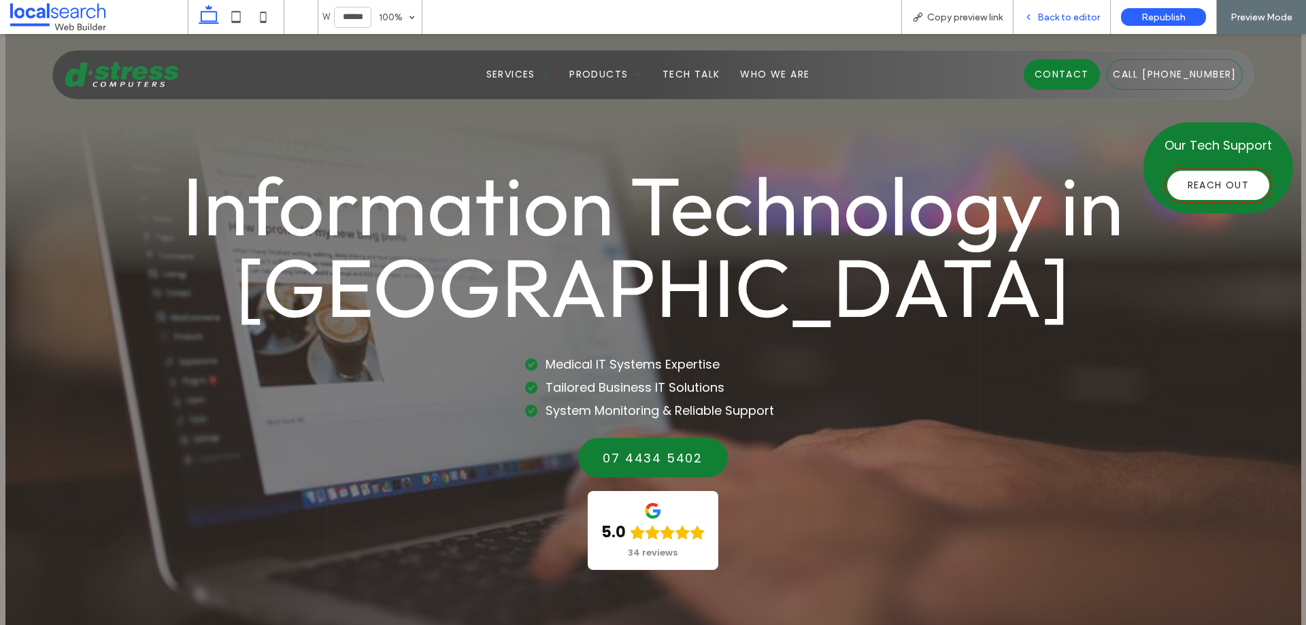
click at [1072, 16] on span "Back to editor" at bounding box center [1068, 18] width 63 height 12
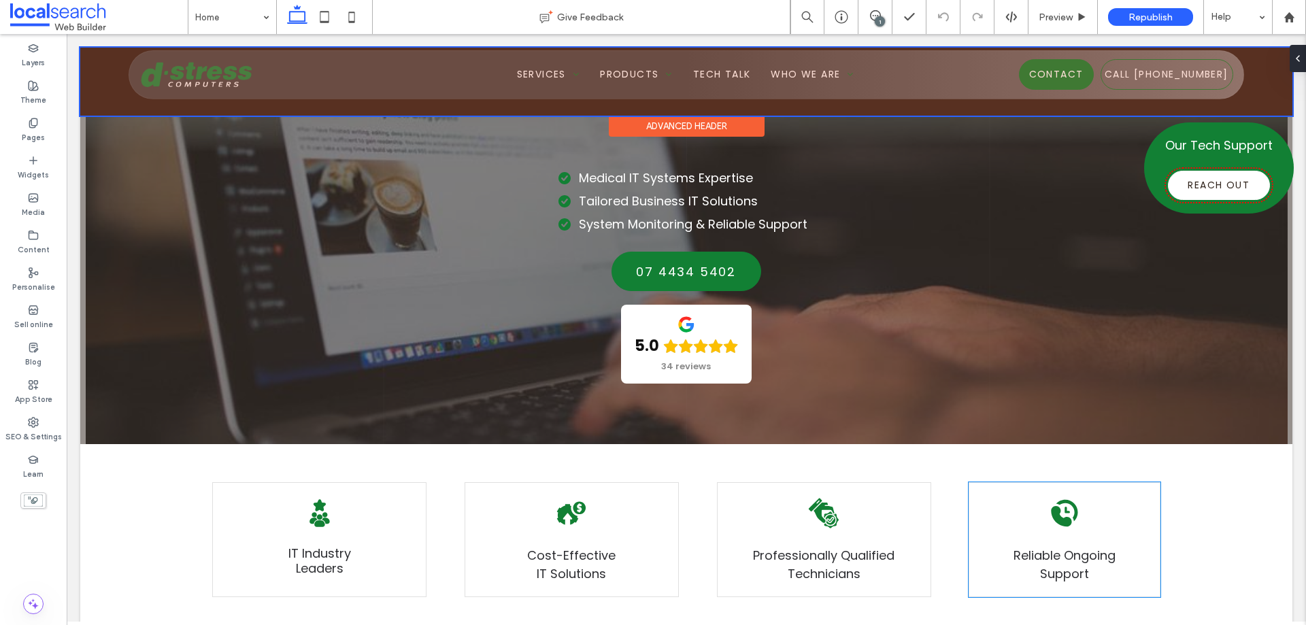
scroll to position [612, 0]
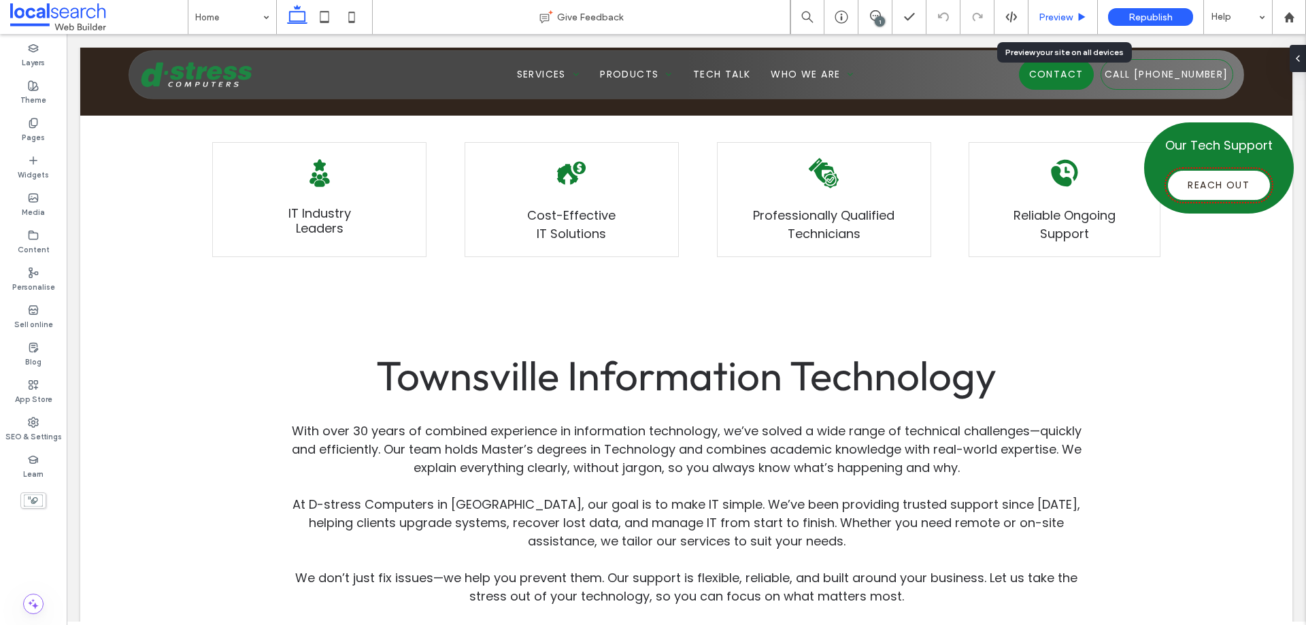
click at [1050, 22] on span "Preview" at bounding box center [1056, 18] width 34 height 12
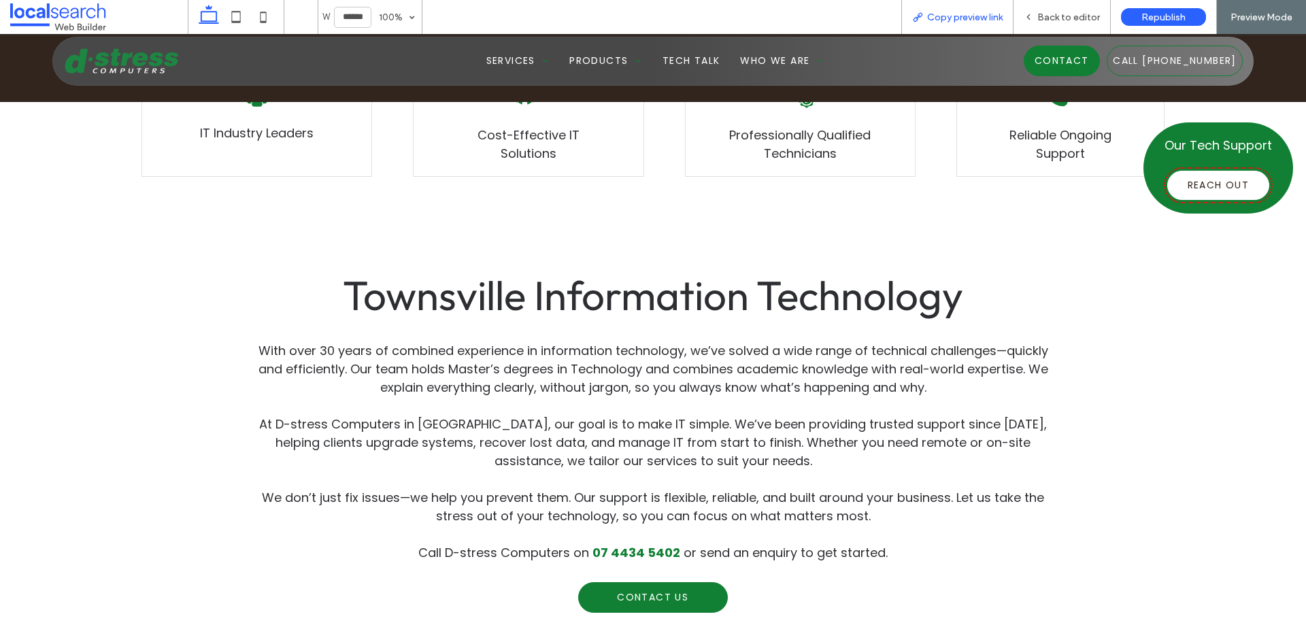
scroll to position [613, 0]
click at [954, 21] on span "Copy preview link" at bounding box center [965, 18] width 76 height 12
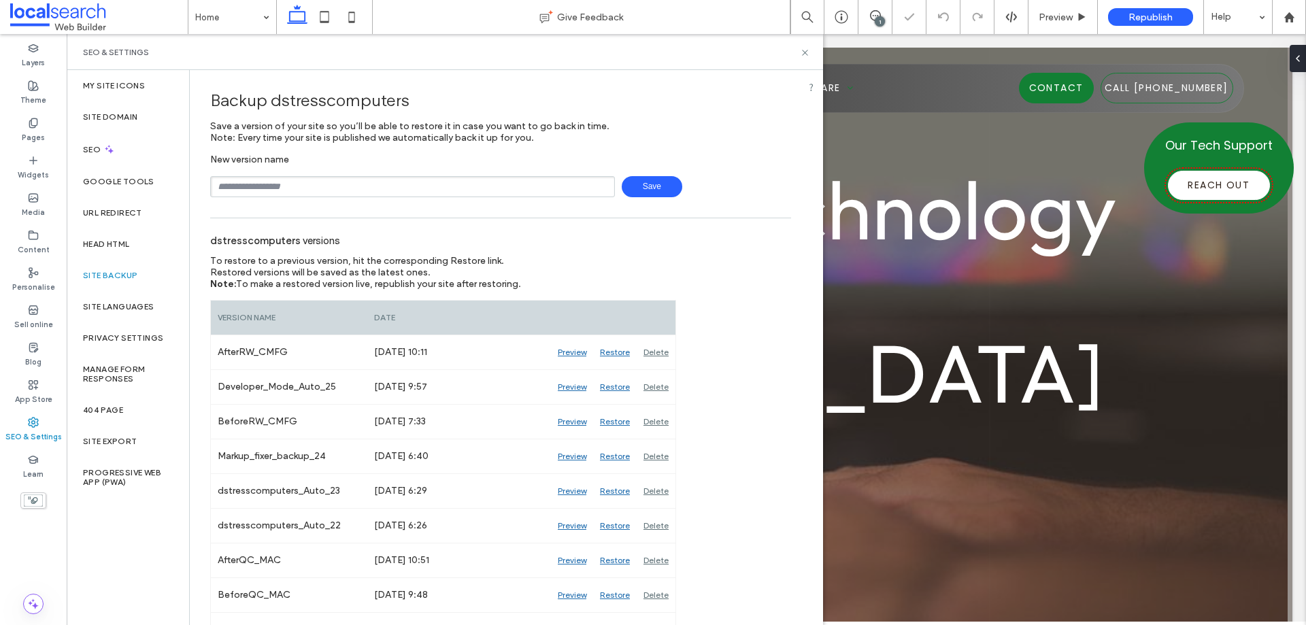
click at [333, 184] on input "text" at bounding box center [412, 186] width 405 height 21
type input "**********"
click at [631, 186] on span "Save" at bounding box center [652, 186] width 61 height 21
drag, startPoint x: 803, startPoint y: 49, endPoint x: 774, endPoint y: 5, distance: 52.4
click at [803, 49] on icon at bounding box center [805, 53] width 10 height 10
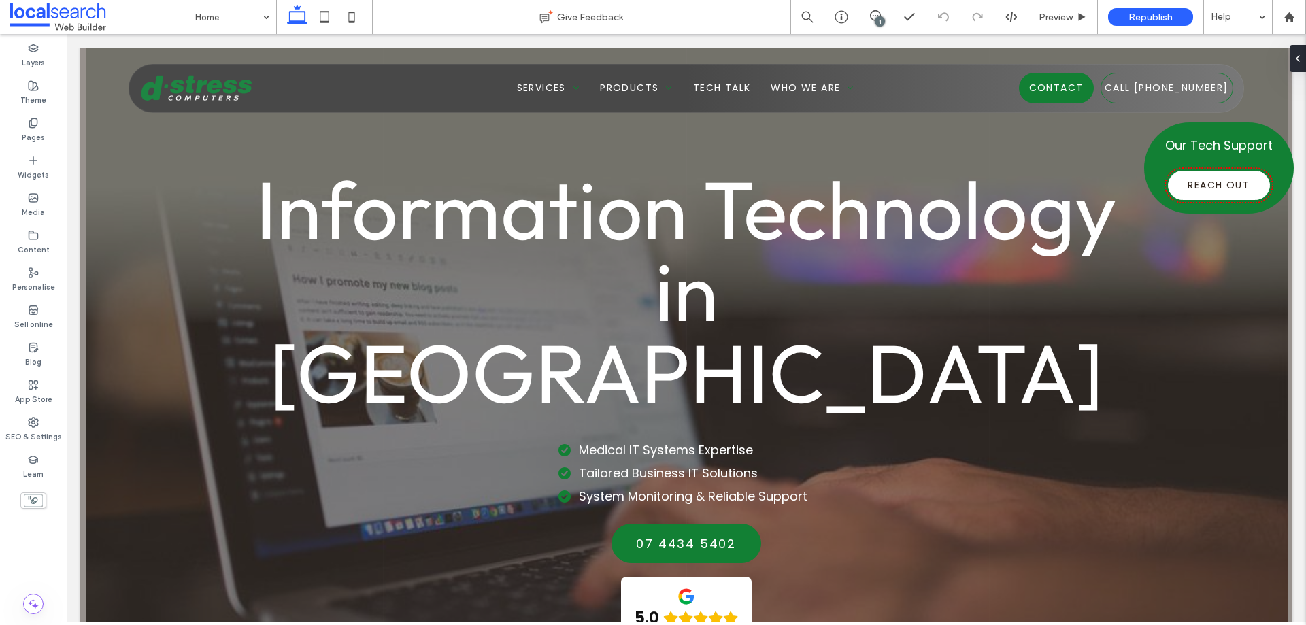
click at [875, 18] on div "1" at bounding box center [880, 21] width 10 height 10
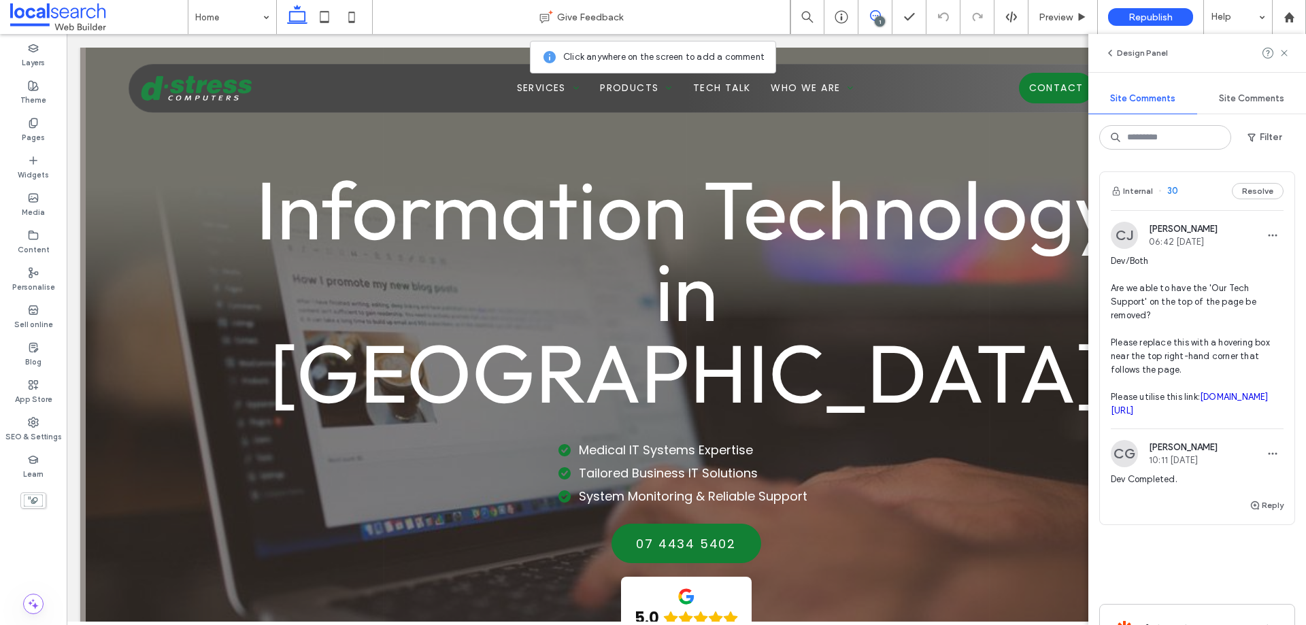
click at [1194, 197] on div "Internal 30 Resolve" at bounding box center [1197, 191] width 195 height 38
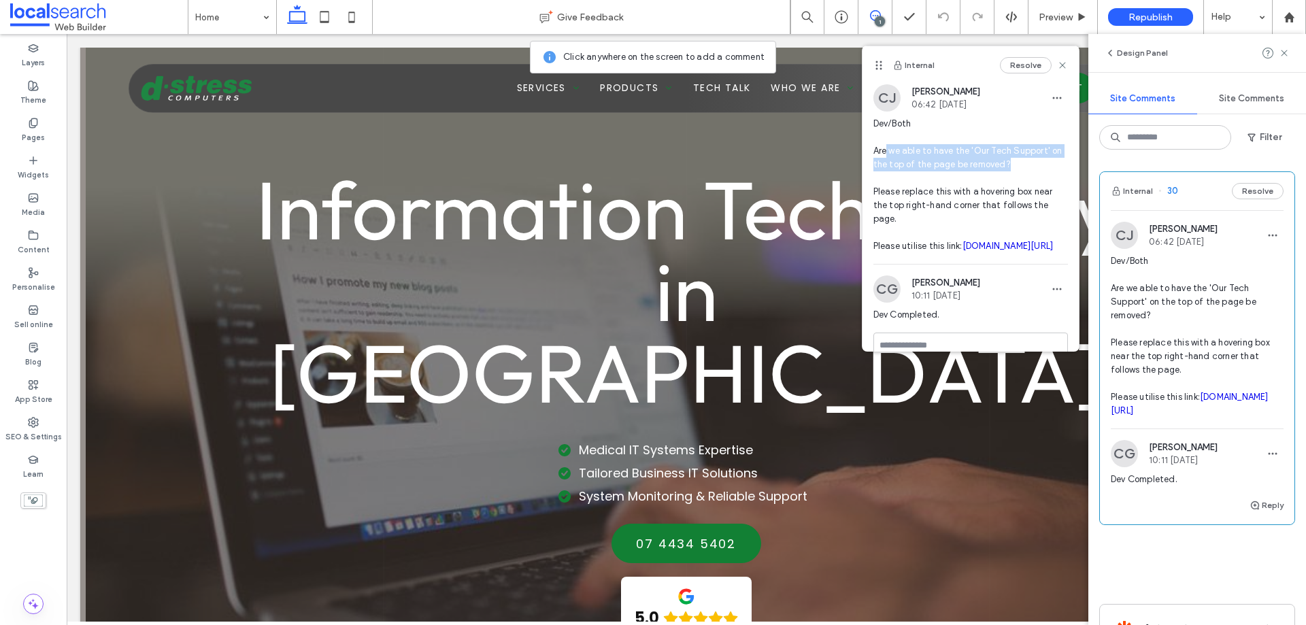
drag, startPoint x: 887, startPoint y: 148, endPoint x: 1020, endPoint y: 163, distance: 134.2
click at [1020, 163] on span "Dev/Both Are we able to have the 'Our Tech Support' on the top of the page be r…" at bounding box center [970, 185] width 195 height 136
drag, startPoint x: 1055, startPoint y: 66, endPoint x: 1006, endPoint y: 35, distance: 58.1
click at [1057, 66] on icon at bounding box center [1062, 65] width 11 height 11
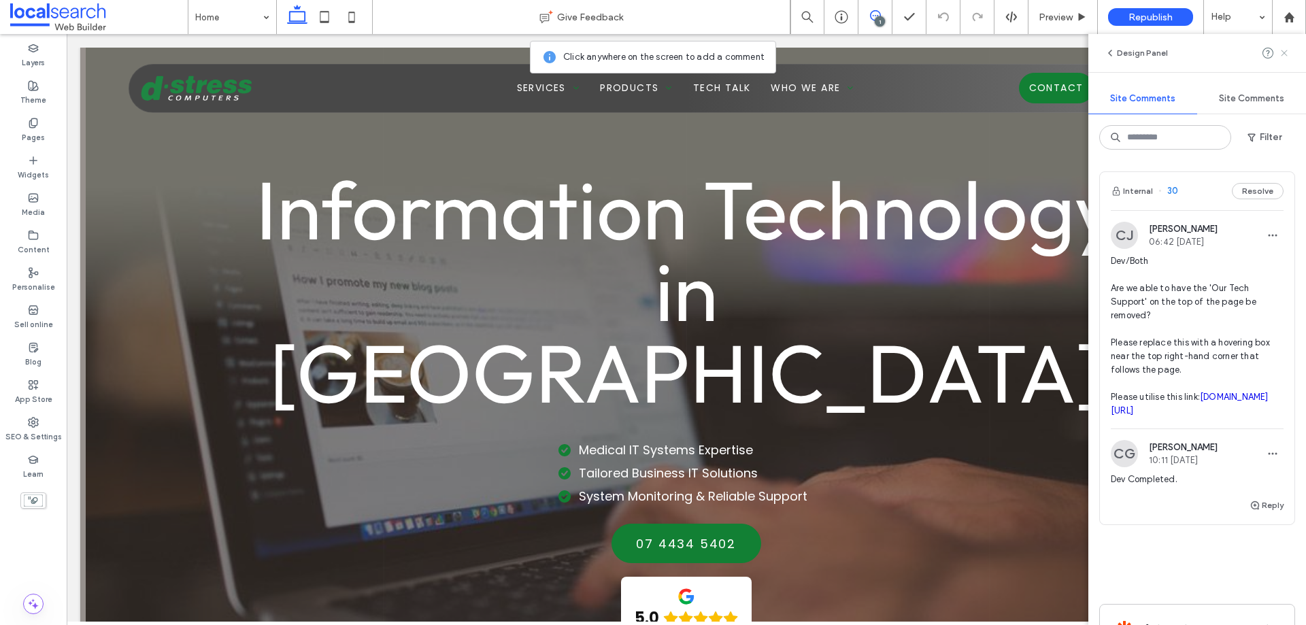
click at [1283, 55] on use at bounding box center [1284, 53] width 6 height 6
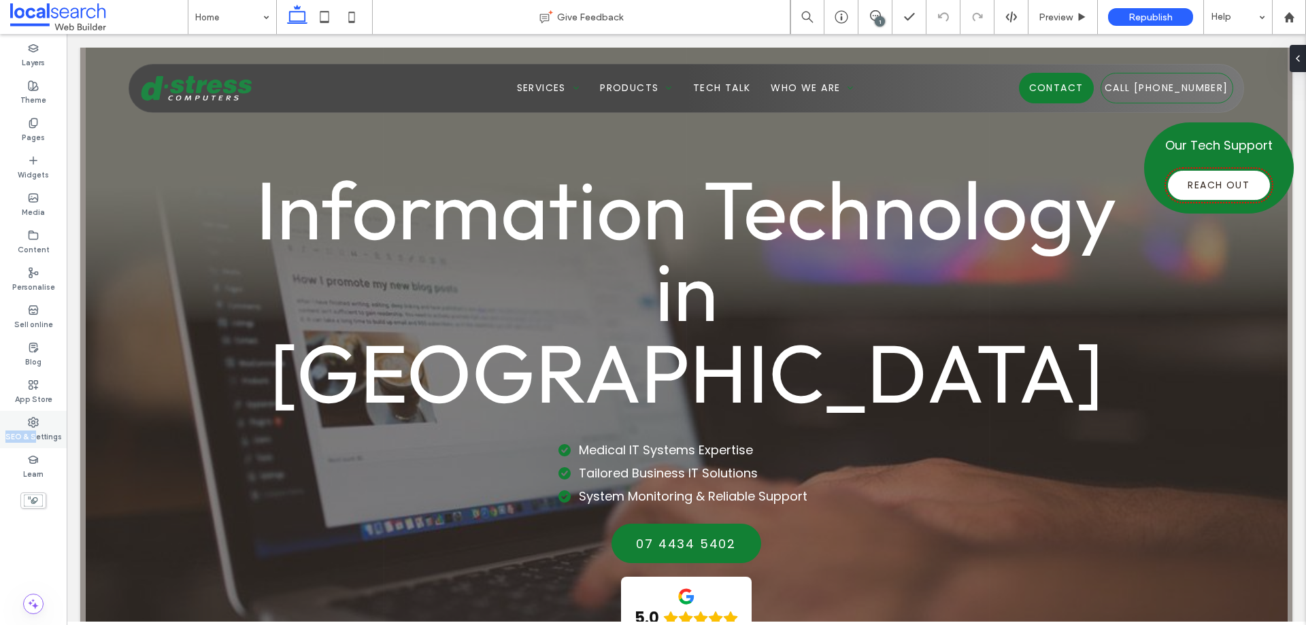
drag, startPoint x: 37, startPoint y: 428, endPoint x: 46, endPoint y: 427, distance: 8.3
click at [38, 426] on div "SEO & Settings" at bounding box center [33, 429] width 67 height 37
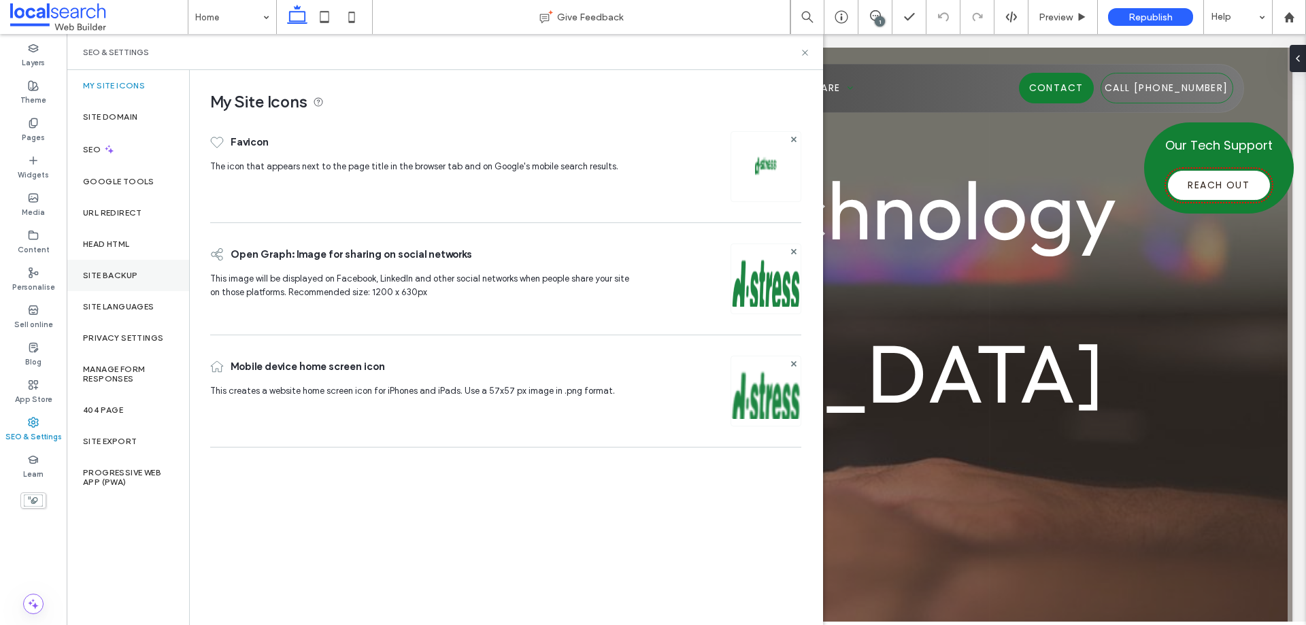
click at [144, 282] on div "Site backup" at bounding box center [128, 275] width 122 height 31
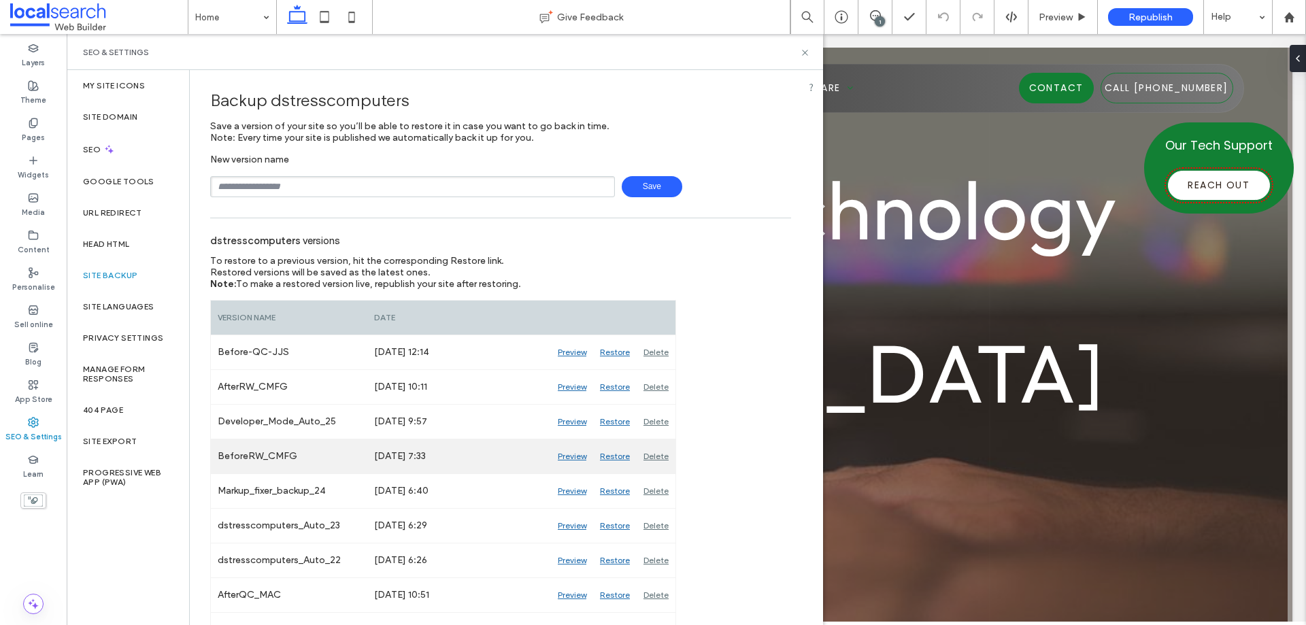
drag, startPoint x: 297, startPoint y: 458, endPoint x: 537, endPoint y: 469, distance: 239.7
click at [537, 469] on div "BeforeRW_CMFG [DATE] 7:33 [GEOGRAPHIC_DATA] [GEOGRAPHIC_DATA] [GEOGRAPHIC_DATA]" at bounding box center [443, 456] width 465 height 35
click at [571, 458] on div "Preview" at bounding box center [572, 456] width 42 height 34
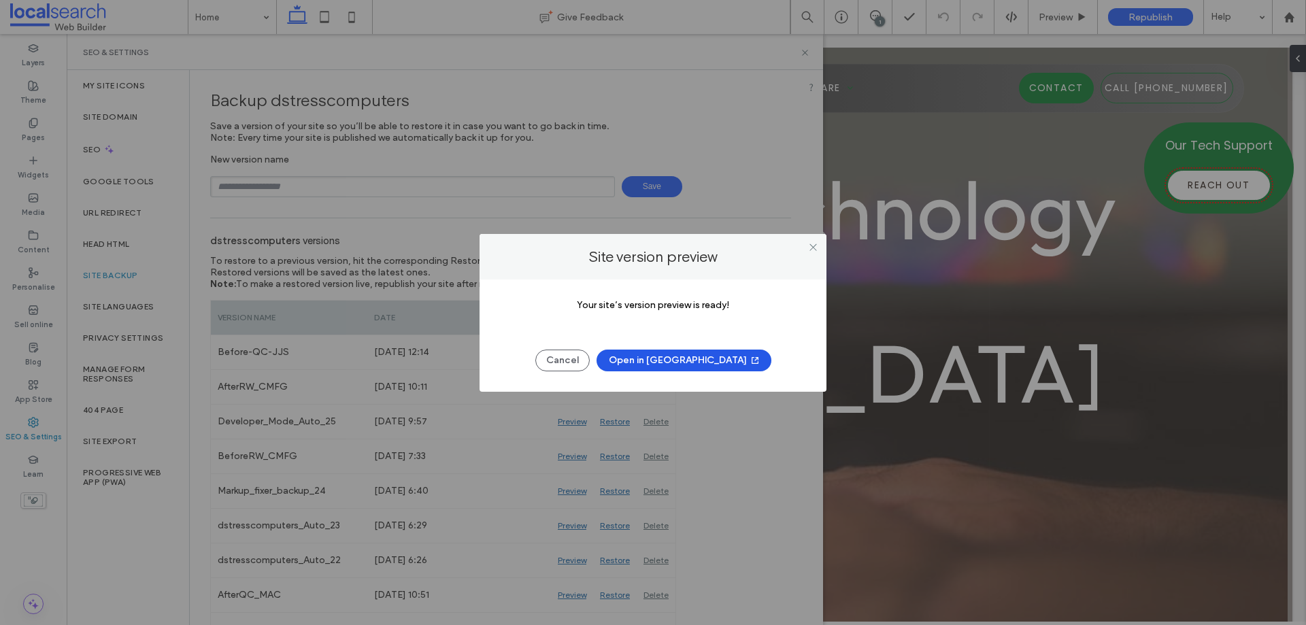
click at [671, 367] on button "Open in [GEOGRAPHIC_DATA]" at bounding box center [684, 361] width 175 height 22
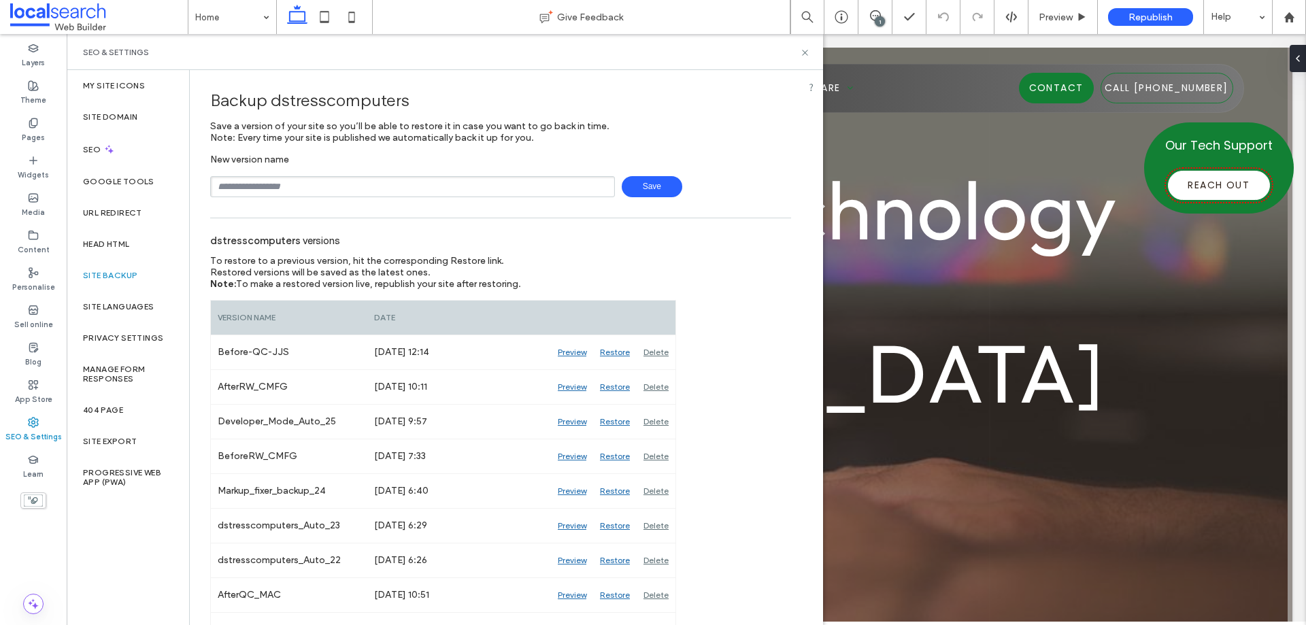
click at [875, 19] on div "1" at bounding box center [880, 21] width 10 height 10
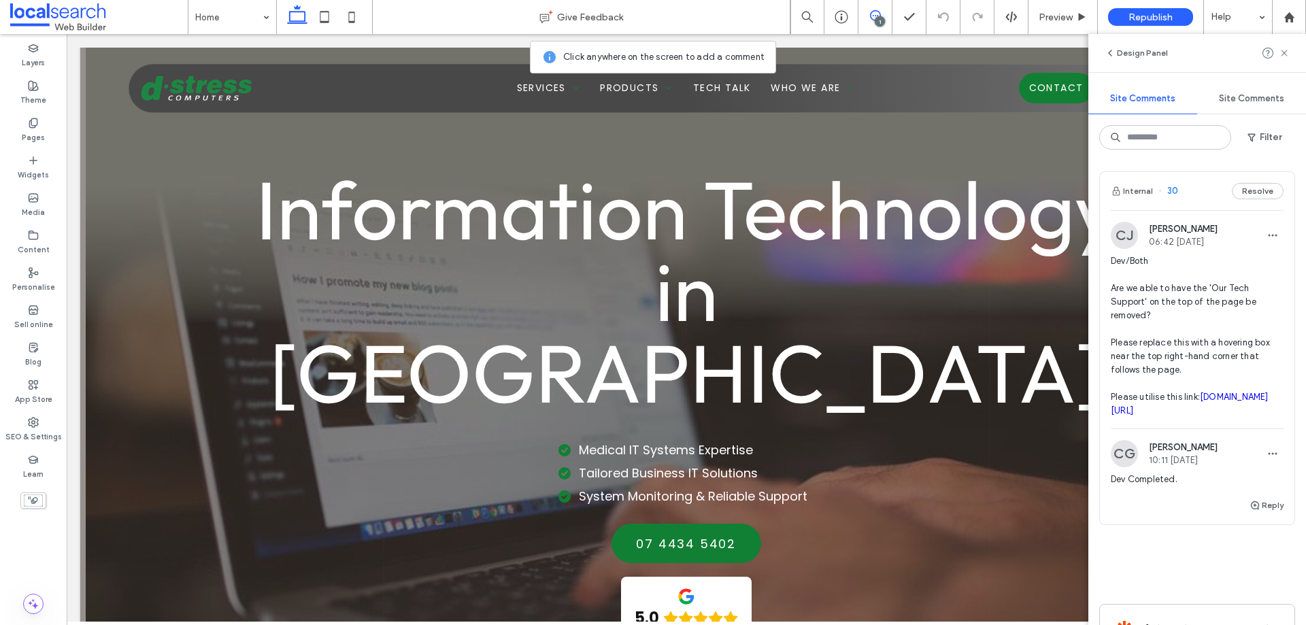
click at [1188, 202] on div "Internal 30 Resolve" at bounding box center [1197, 191] width 195 height 38
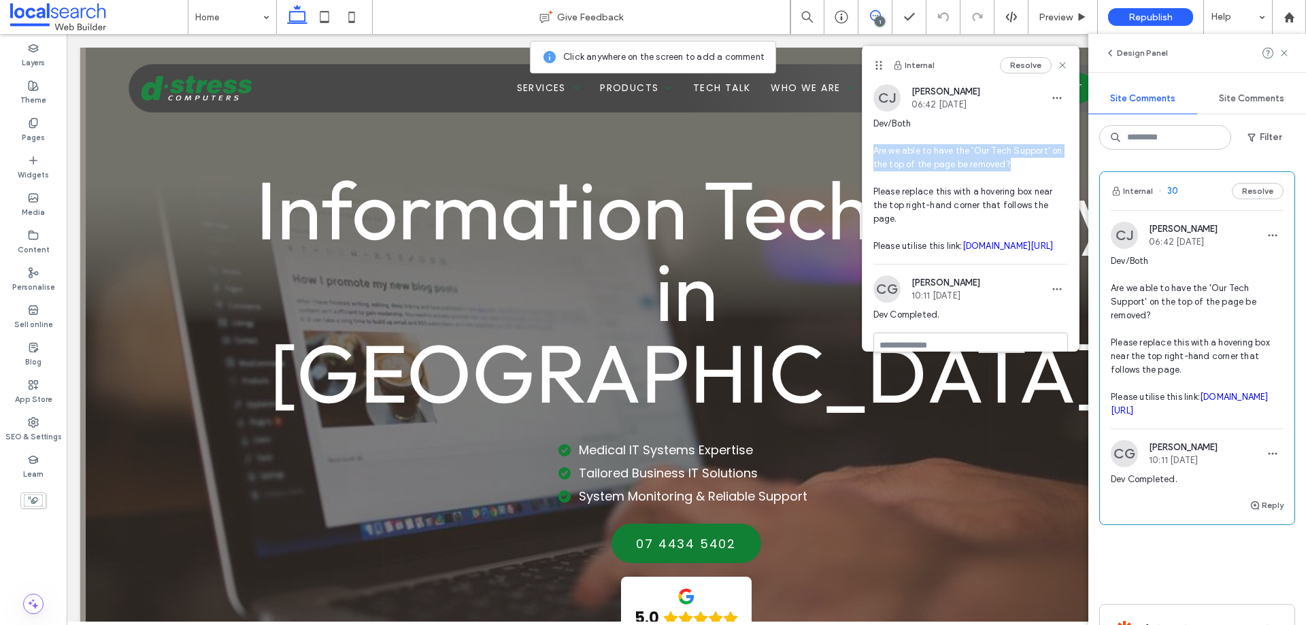
drag, startPoint x: 1019, startPoint y: 164, endPoint x: 875, endPoint y: 146, distance: 144.7
click at [875, 146] on span "Dev/Both Are we able to have the 'Our Tech Support' on the top of the page be r…" at bounding box center [970, 185] width 195 height 136
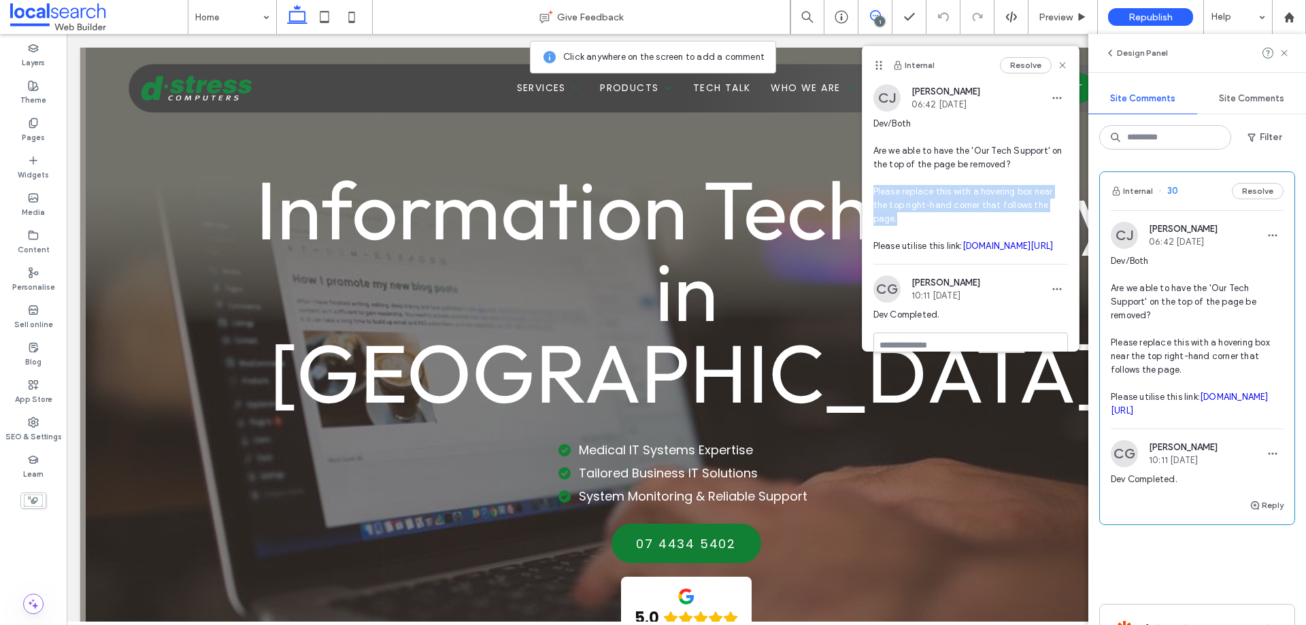
drag, startPoint x: 909, startPoint y: 218, endPoint x: 866, endPoint y: 193, distance: 49.7
click at [866, 193] on div "CJ Cayde Juvakka 06:42 [DATE] Dev/Both Are we able to have the 'Our Tech Suppor…" at bounding box center [971, 174] width 216 height 180
drag, startPoint x: 892, startPoint y: 244, endPoint x: 997, endPoint y: 261, distance: 106.0
click at [997, 253] on span "Dev/Both Are we able to have the 'Our Tech Support' on the top of the page be r…" at bounding box center [970, 185] width 195 height 136
click at [1285, 57] on icon at bounding box center [1284, 53] width 11 height 11
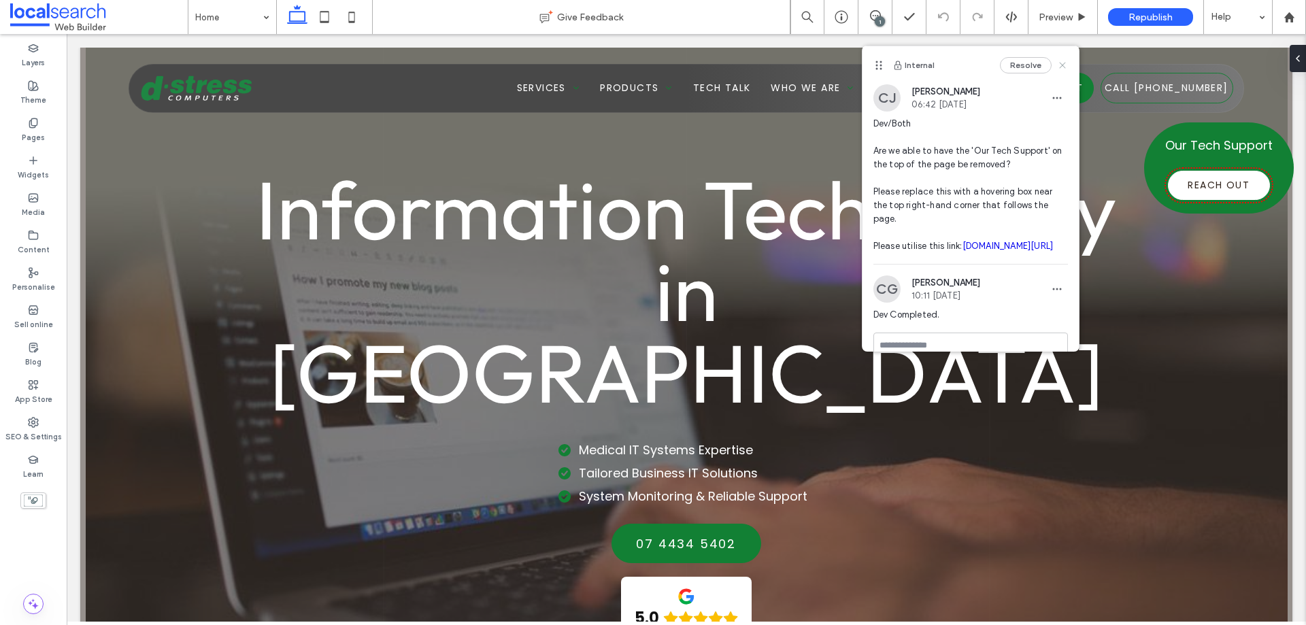
click at [1059, 64] on use at bounding box center [1062, 65] width 6 height 6
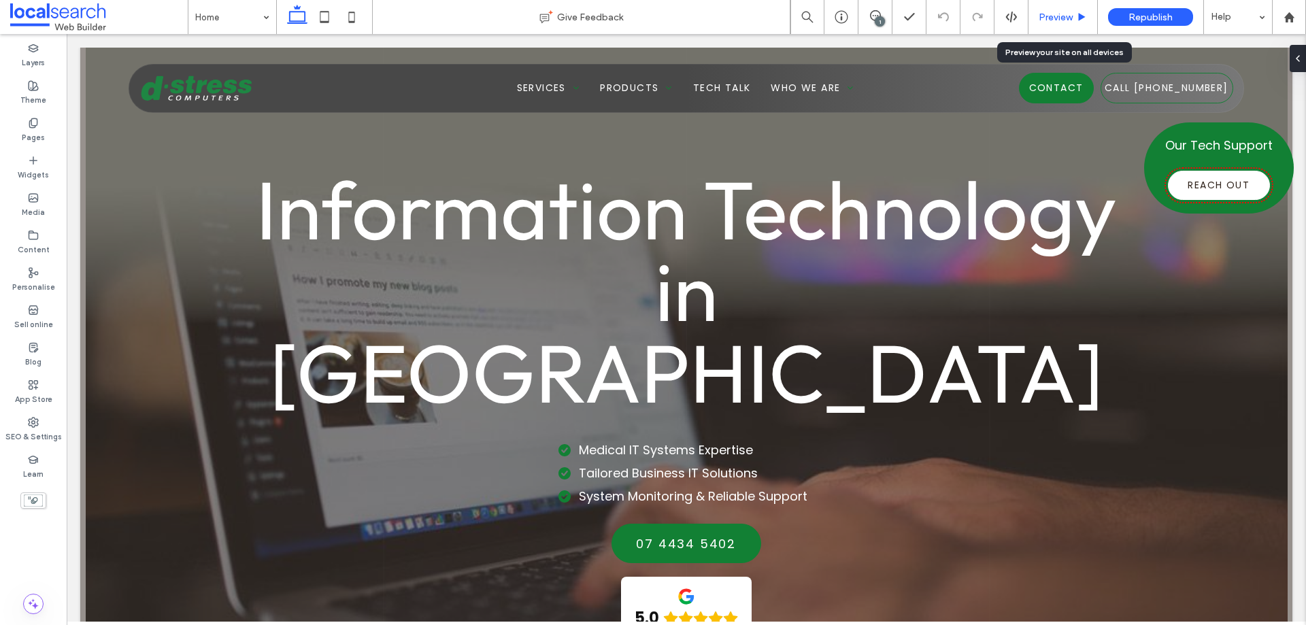
click at [1061, 17] on span "Preview" at bounding box center [1056, 18] width 34 height 12
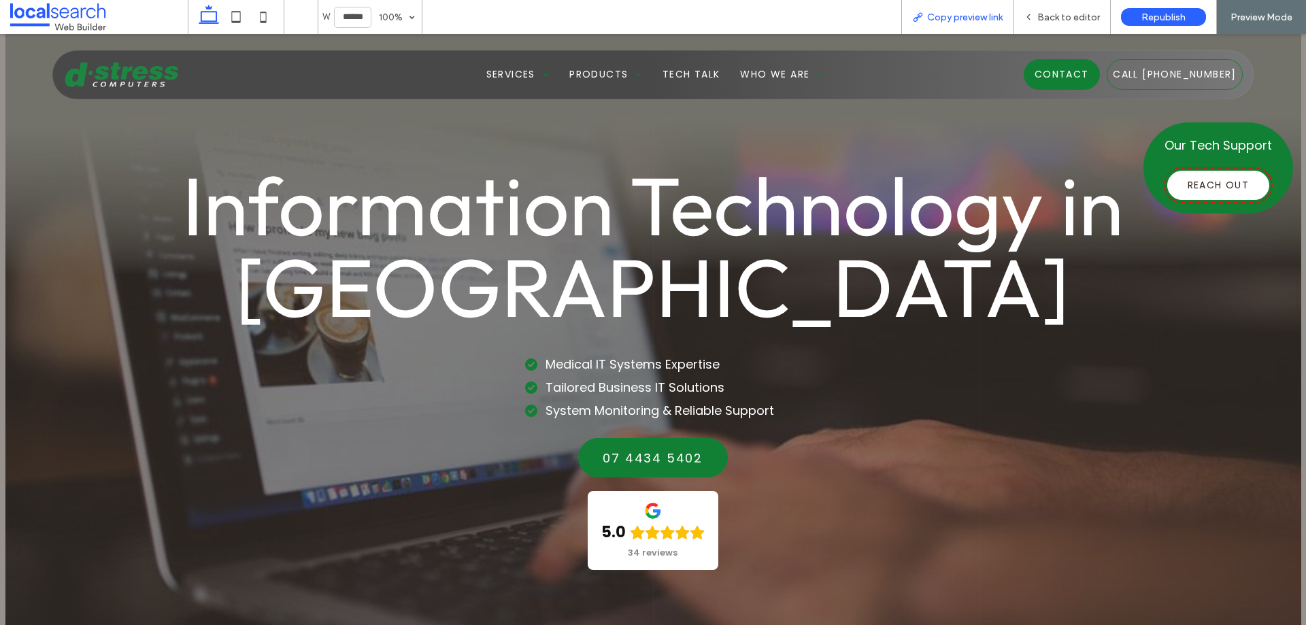
click at [975, 14] on span "Copy preview link" at bounding box center [965, 18] width 76 height 12
click at [1039, 12] on div "Back to editor" at bounding box center [1062, 18] width 97 height 12
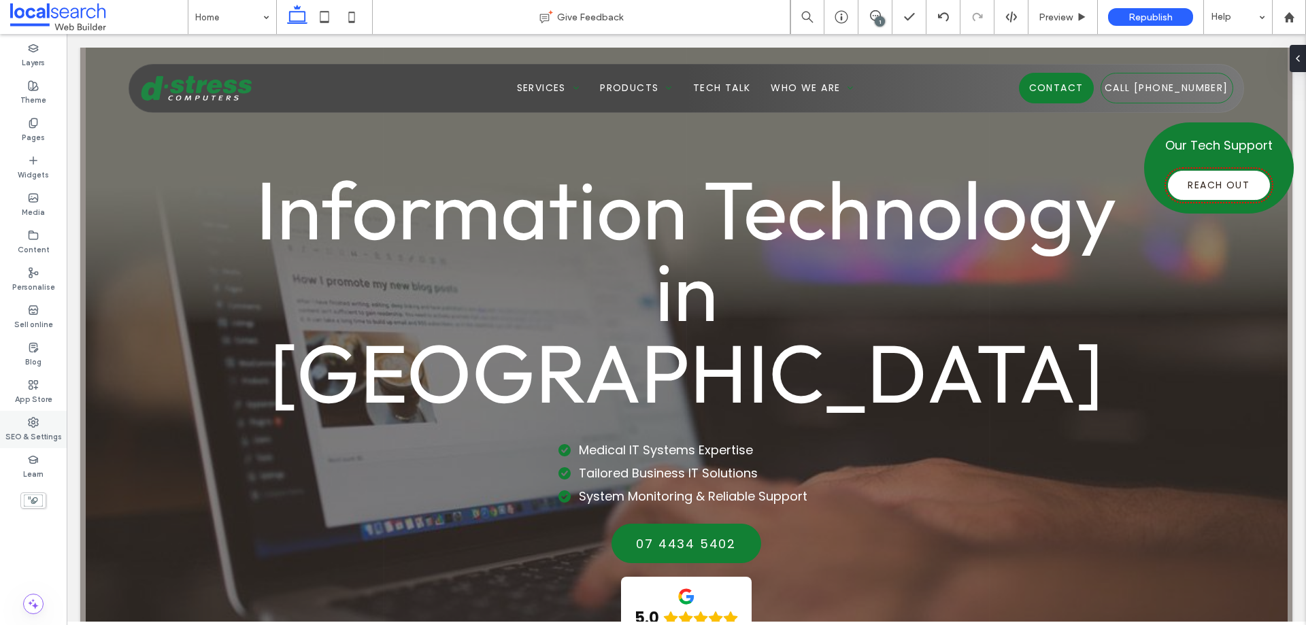
click at [37, 426] on icon at bounding box center [33, 422] width 11 height 11
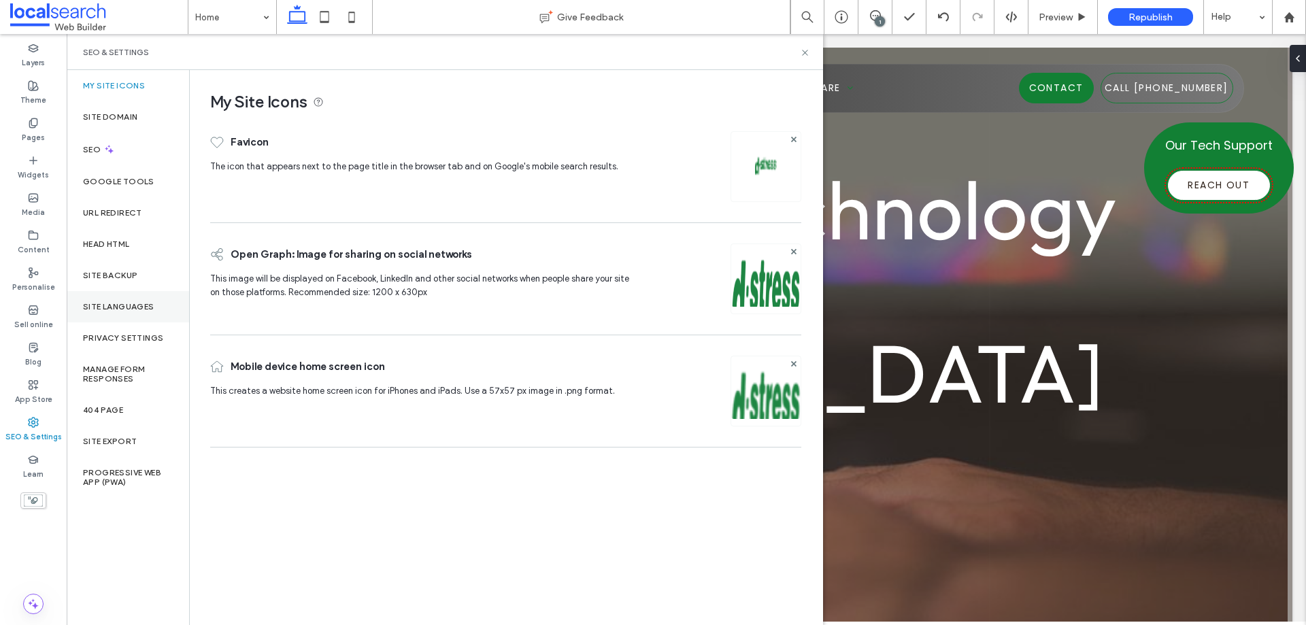
click at [115, 302] on label "Site Languages" at bounding box center [118, 307] width 71 height 10
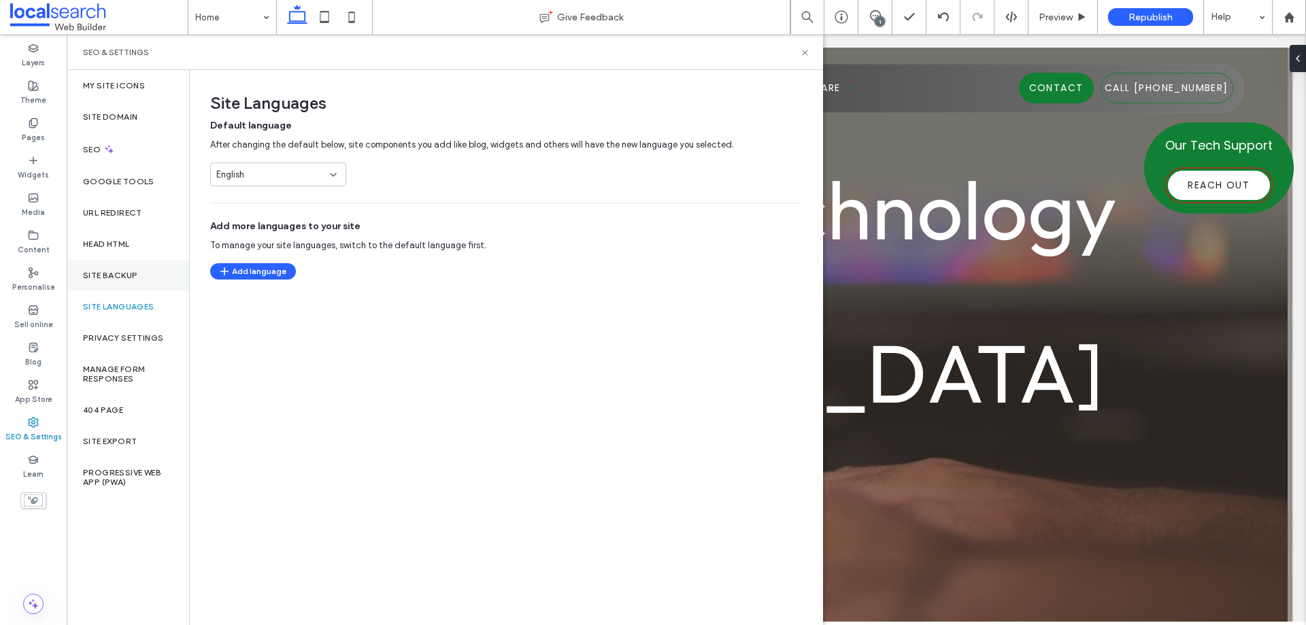
click at [118, 280] on div "Site backup" at bounding box center [128, 275] width 122 height 31
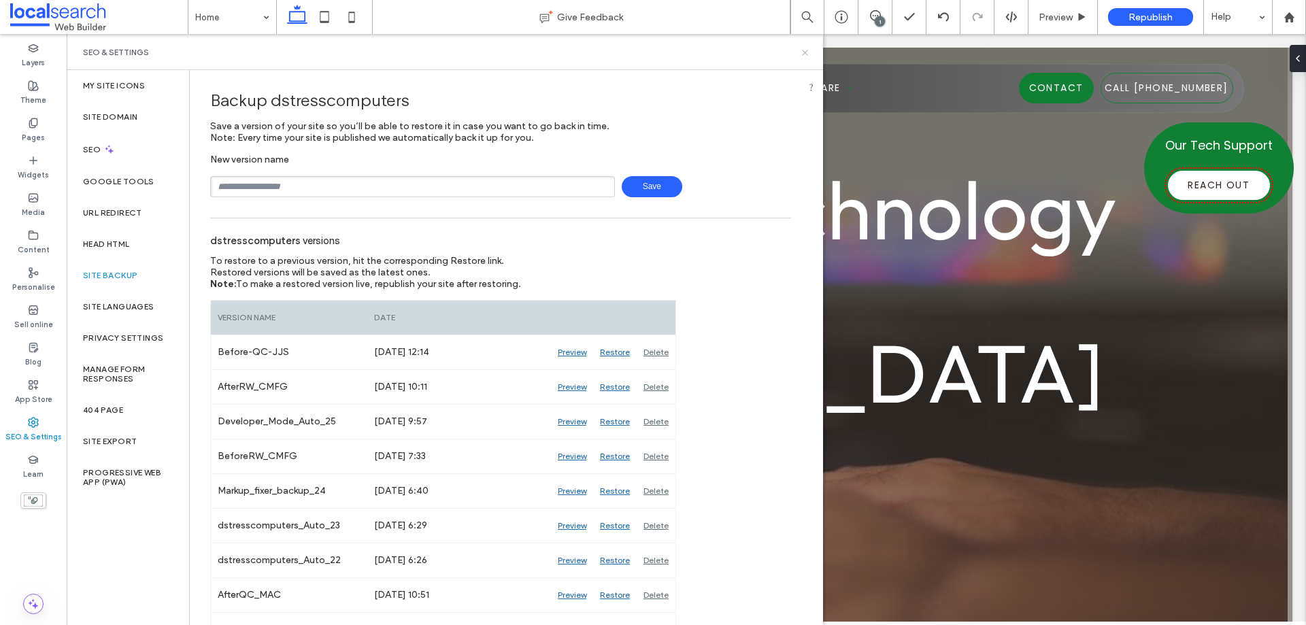
drag, startPoint x: 807, startPoint y: 55, endPoint x: 743, endPoint y: 22, distance: 72.1
click at [807, 55] on icon at bounding box center [805, 53] width 10 height 10
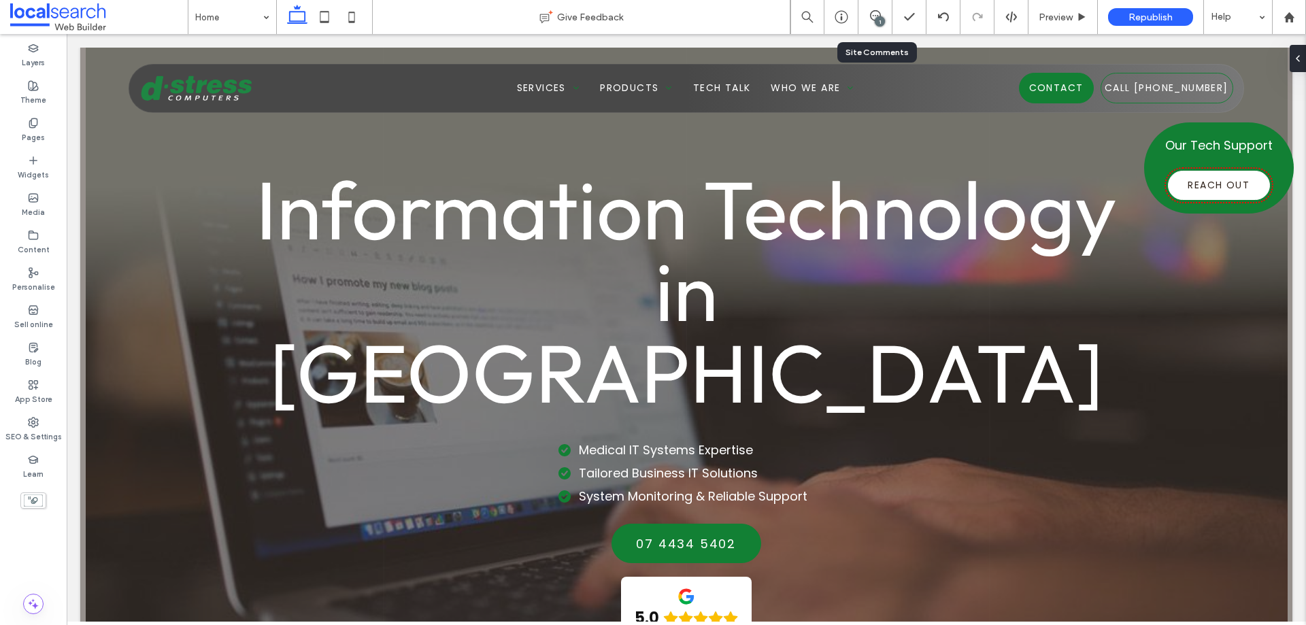
click at [873, 21] on div "1" at bounding box center [874, 17] width 33 height 14
click at [1305, 51] on div at bounding box center [1295, 58] width 22 height 27
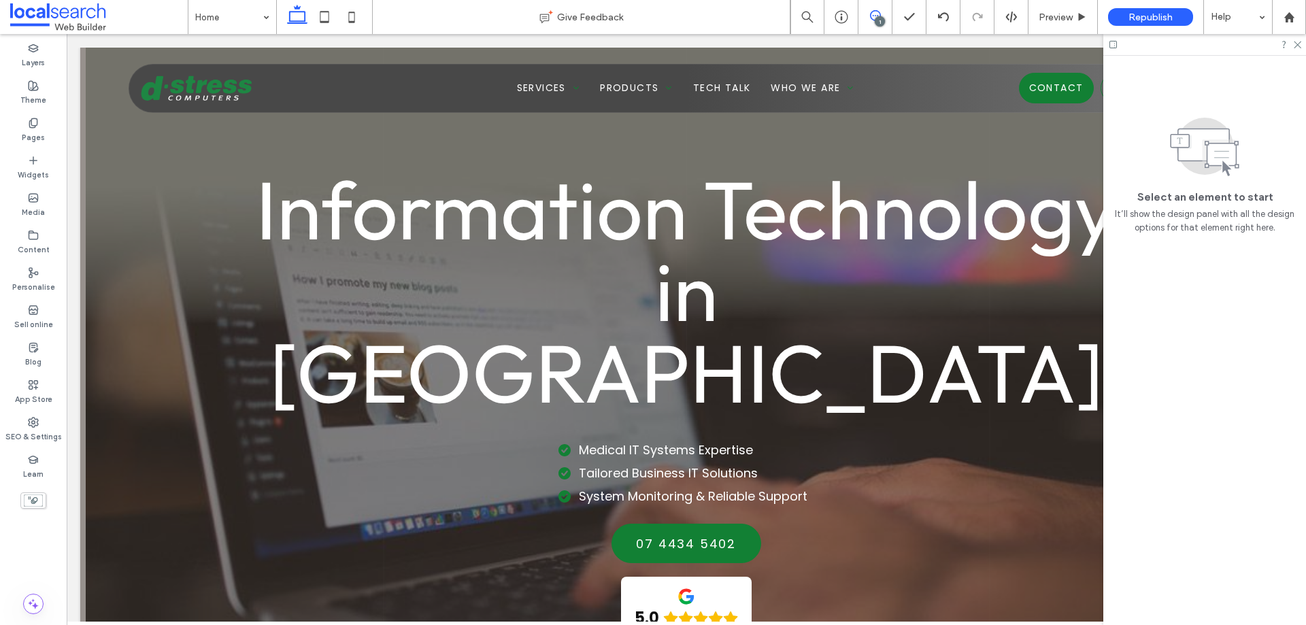
click at [880, 16] on use at bounding box center [875, 15] width 11 height 11
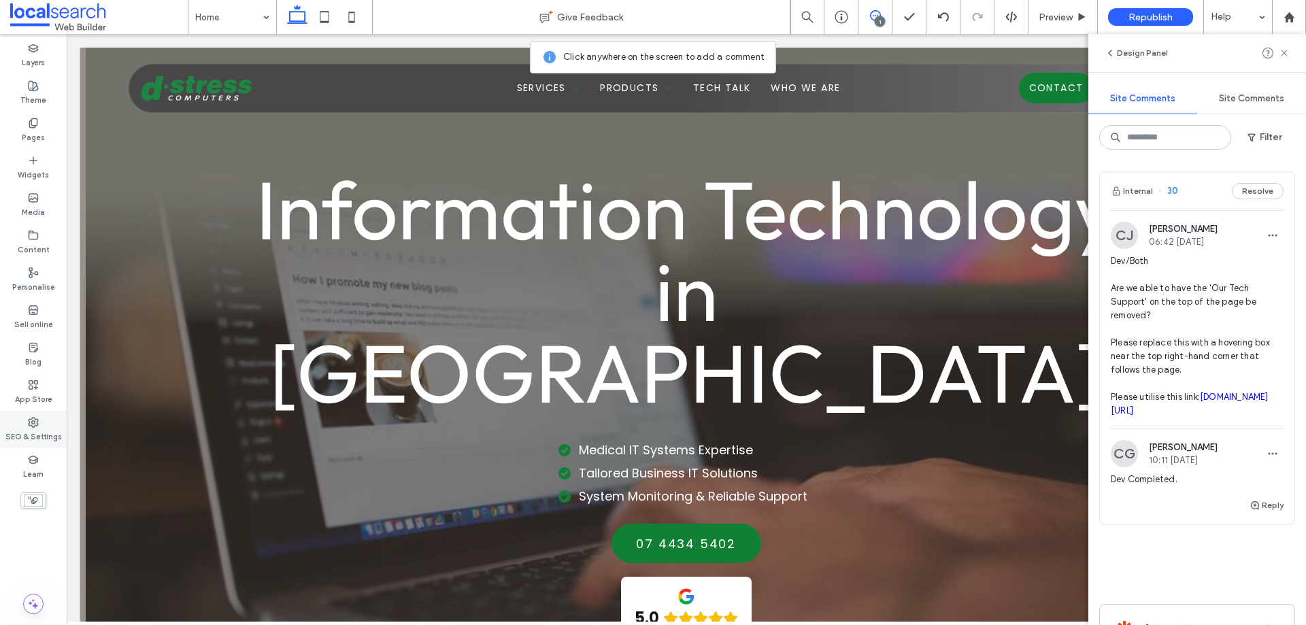
click at [33, 435] on label "SEO & Settings" at bounding box center [33, 435] width 56 height 15
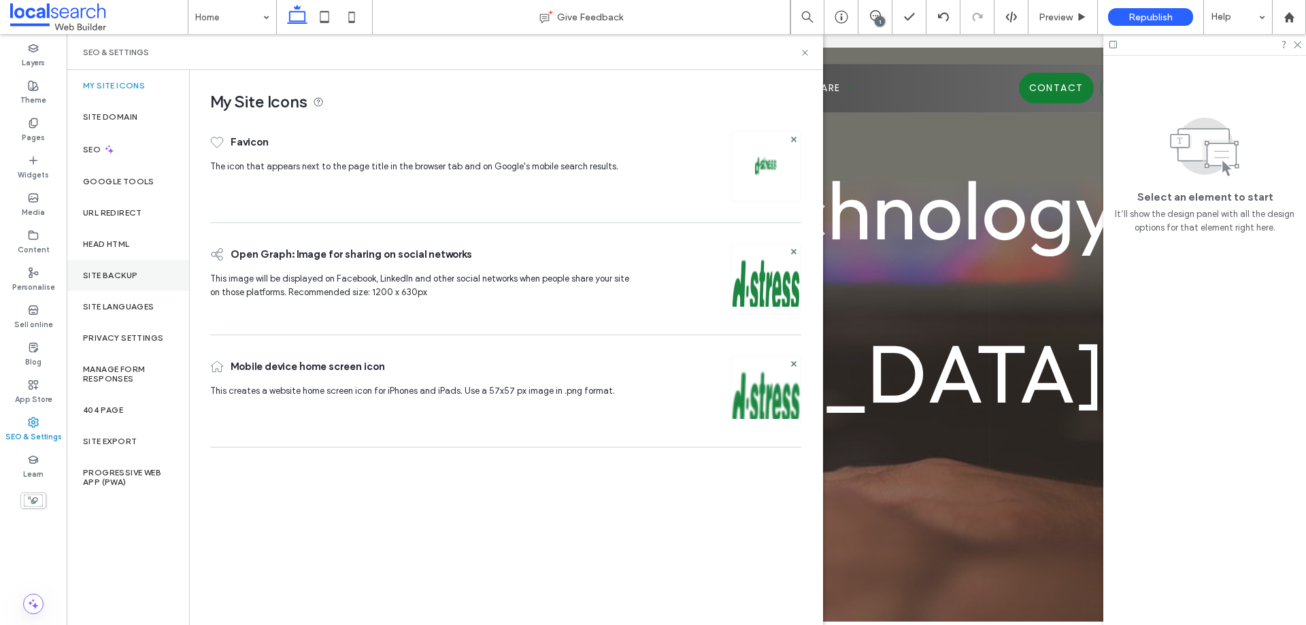
click at [126, 264] on div "Site backup" at bounding box center [128, 275] width 122 height 31
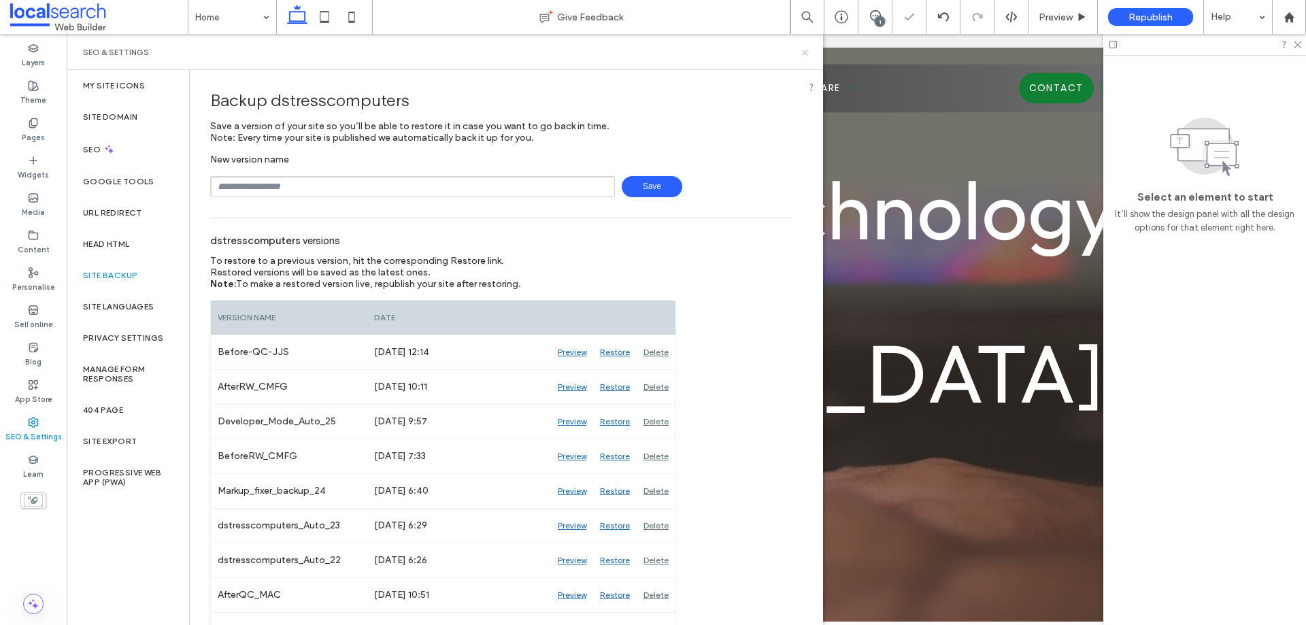
drag, startPoint x: 741, startPoint y: 20, endPoint x: 807, endPoint y: 54, distance: 75.1
click at [807, 54] on icon at bounding box center [805, 53] width 10 height 10
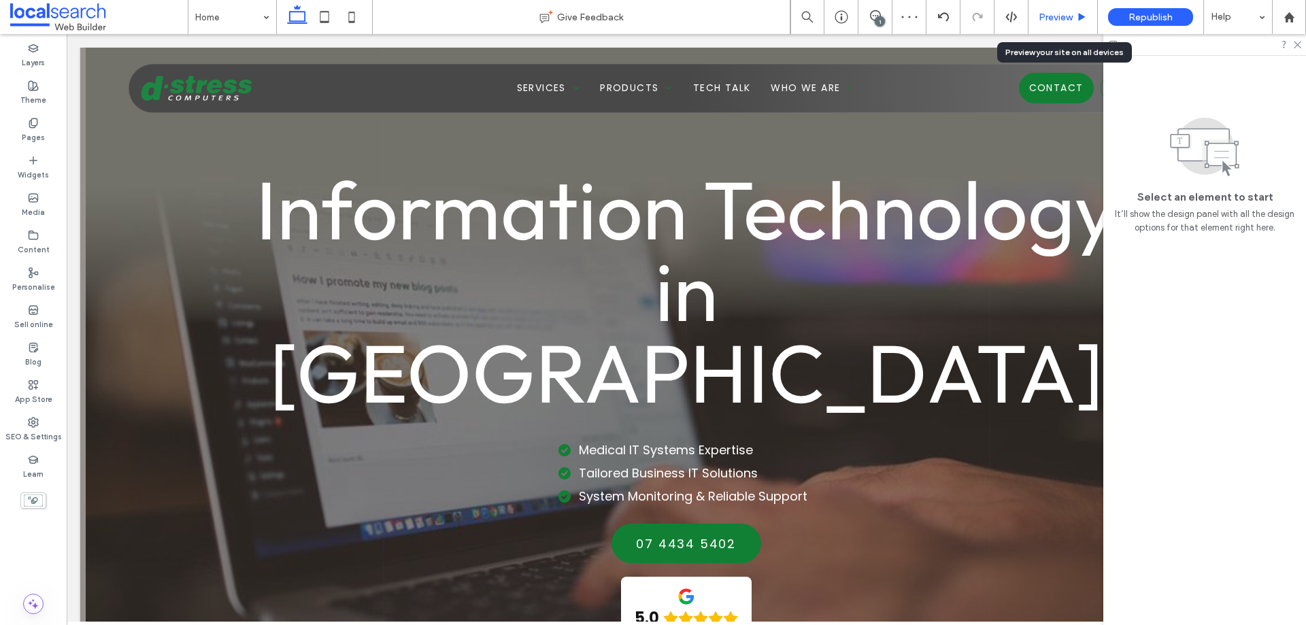
click at [1054, 15] on span "Preview" at bounding box center [1056, 18] width 34 height 12
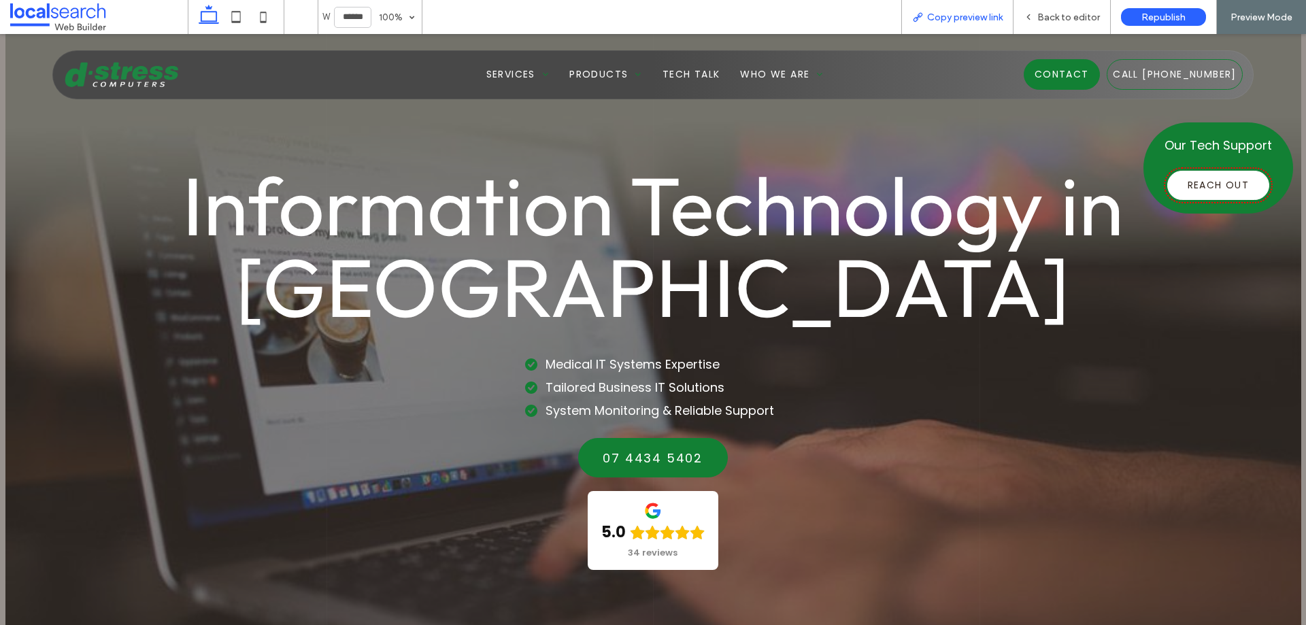
click at [999, 24] on div "Copy preview link" at bounding box center [957, 17] width 112 height 34
click at [993, 18] on span "Copy preview link" at bounding box center [965, 18] width 76 height 12
